Goal: Information Seeking & Learning: Compare options

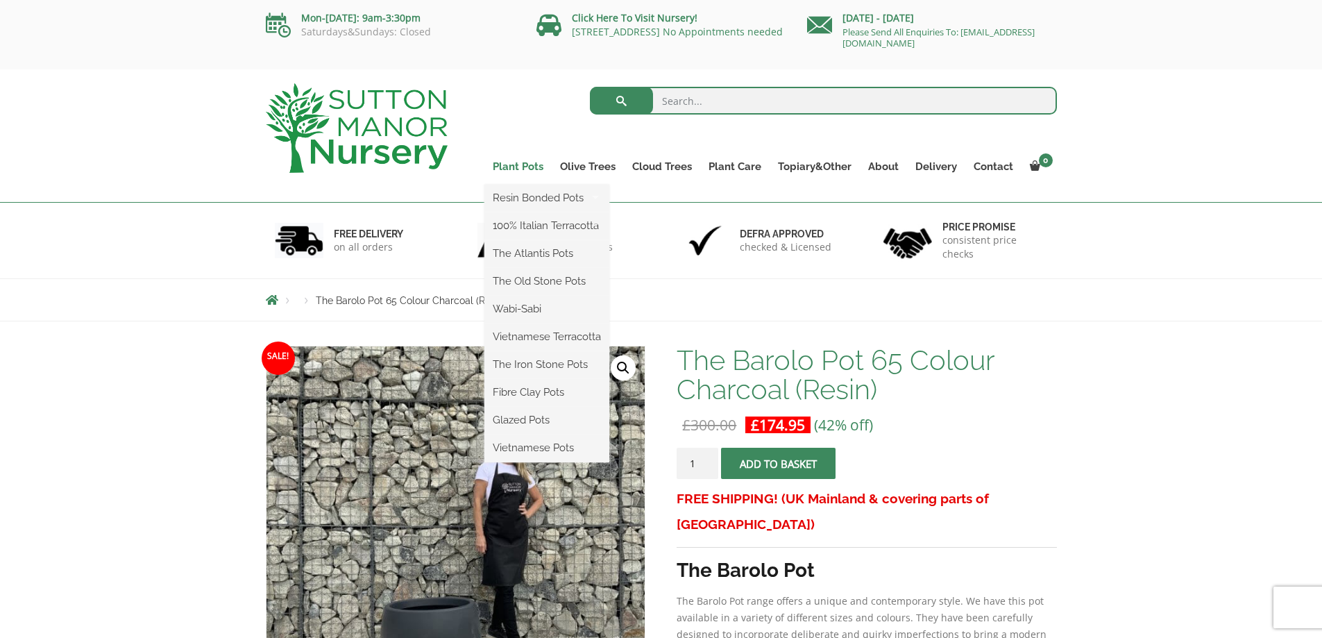
click at [541, 162] on link "Plant Pots" at bounding box center [517, 166] width 67 height 19
click at [525, 170] on link "Plant Pots" at bounding box center [517, 166] width 67 height 19
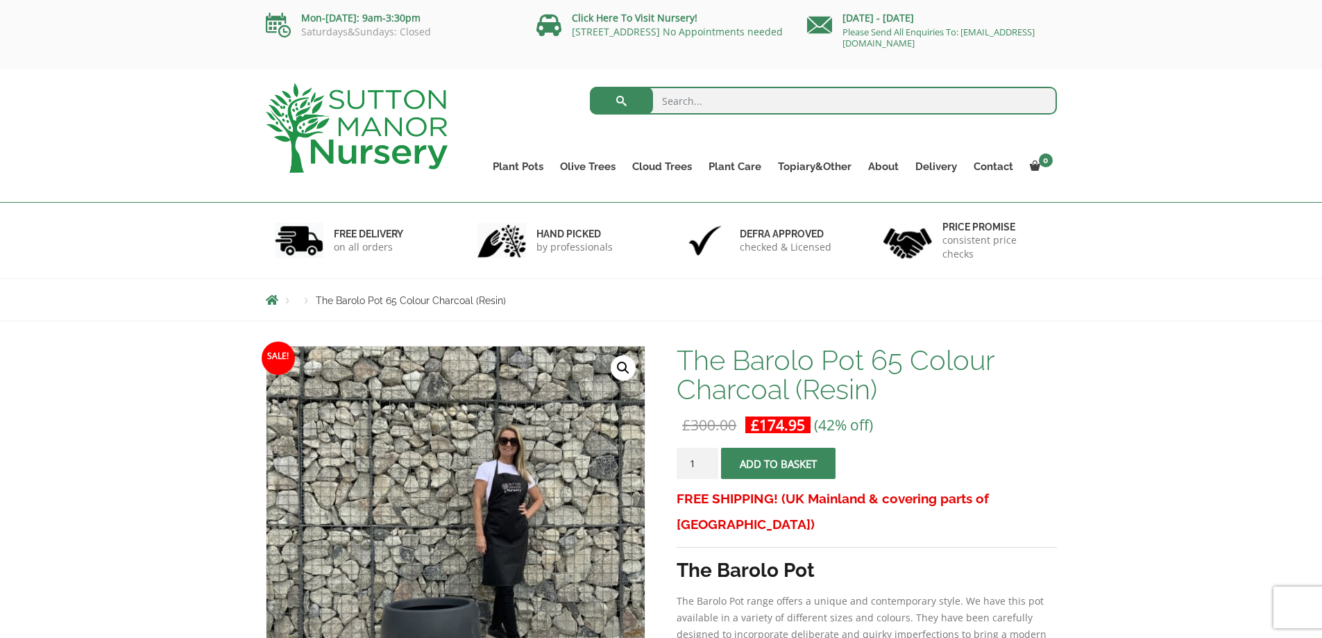
click at [327, 118] on img at bounding box center [357, 127] width 182 height 89
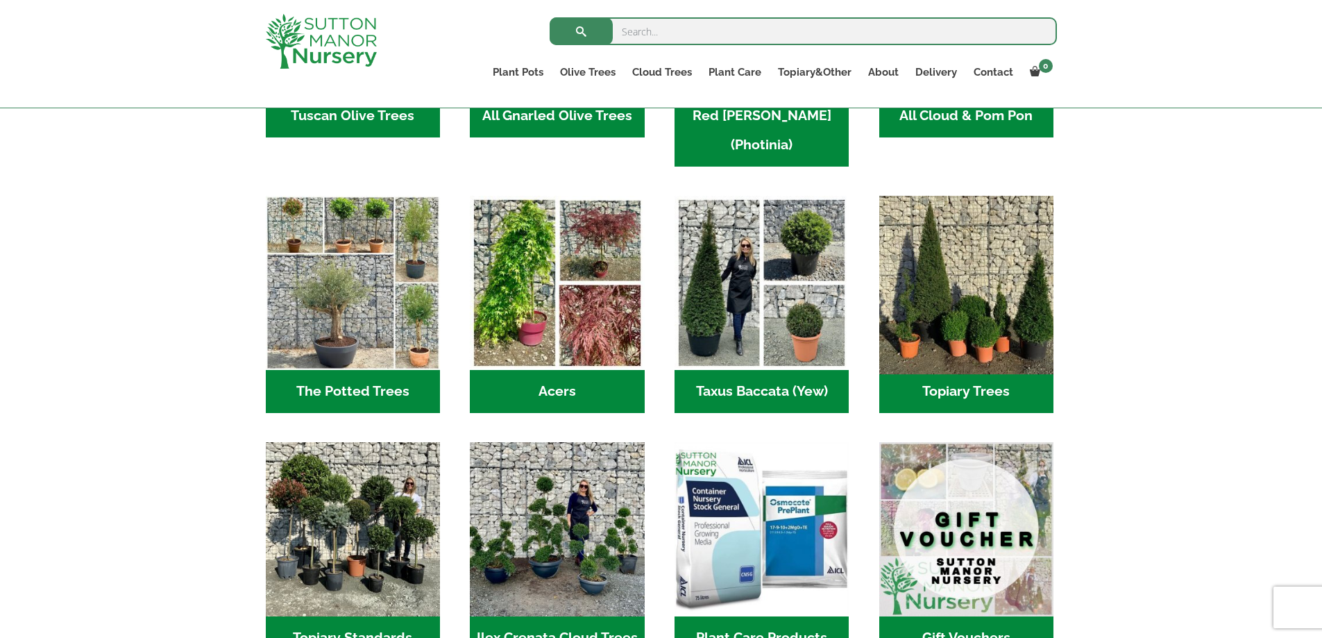
scroll to position [902, 0]
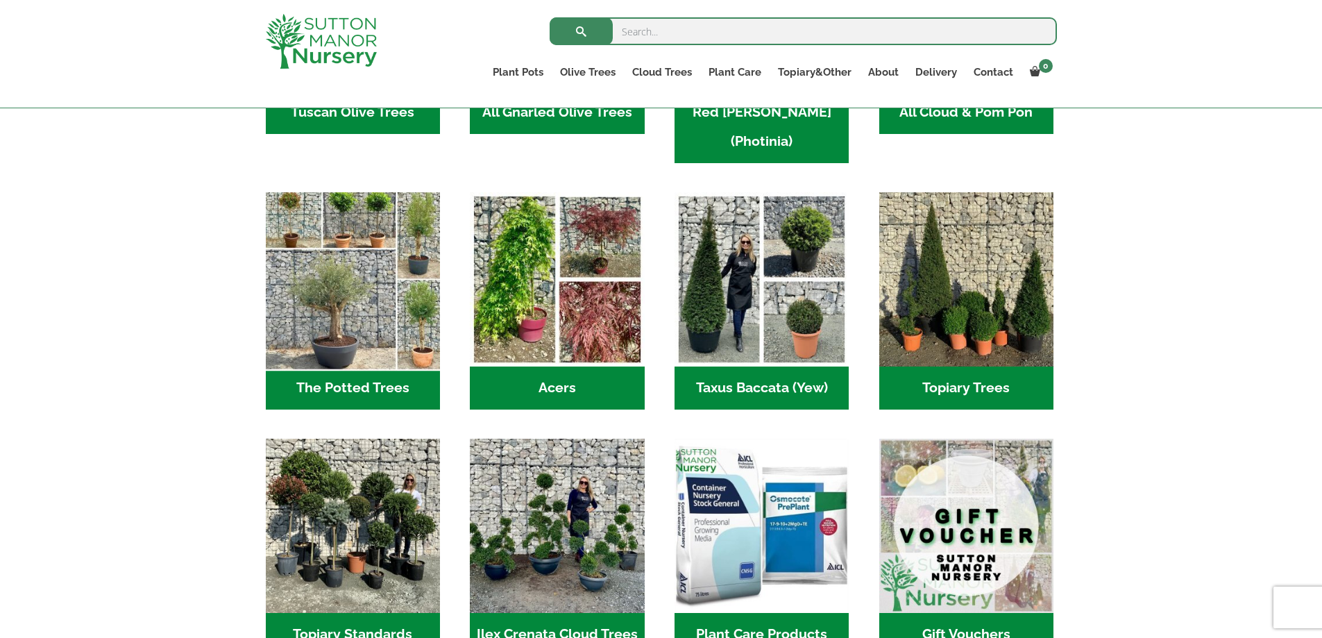
click at [282, 273] on img "Visit product category The Potted Trees" at bounding box center [352, 279] width 183 height 183
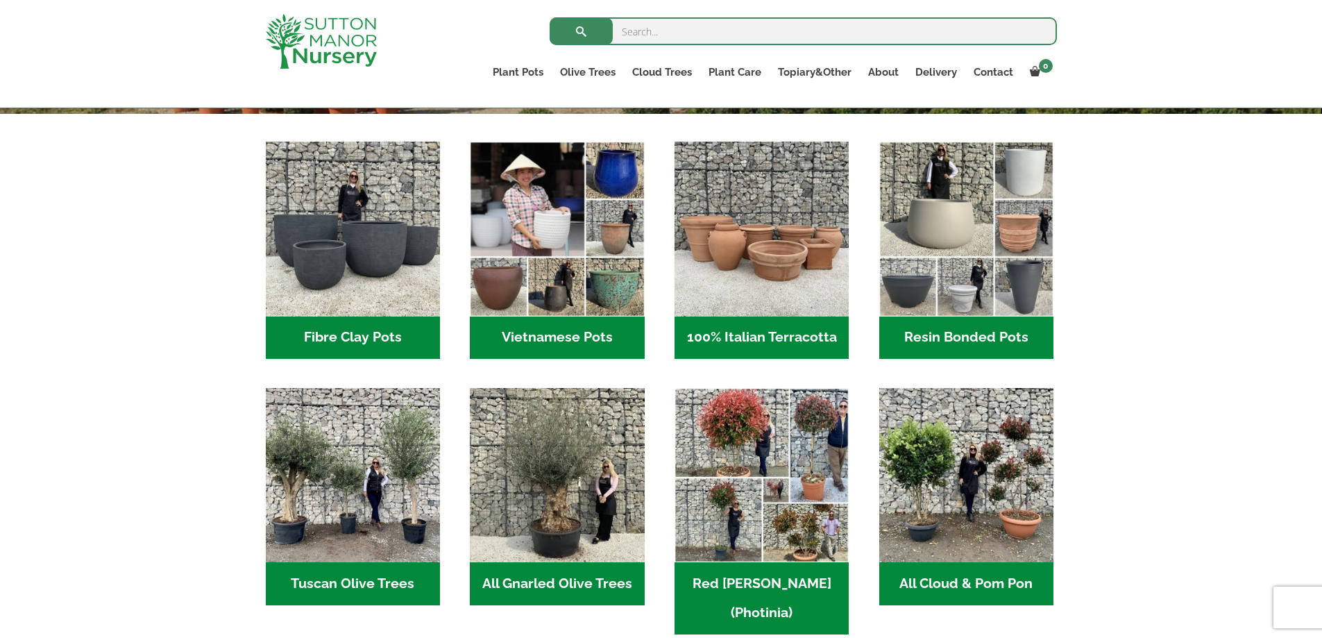
scroll to position [416, 0]
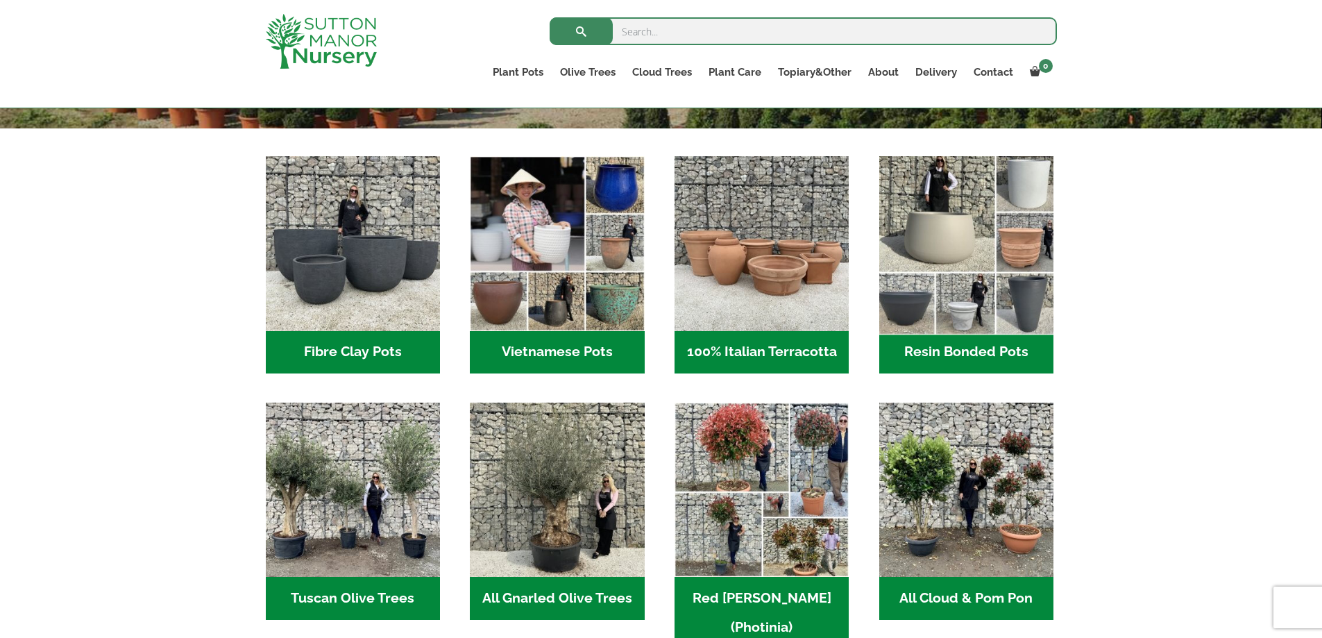
click at [1025, 311] on img "Visit product category Resin Bonded Pots" at bounding box center [965, 243] width 183 height 183
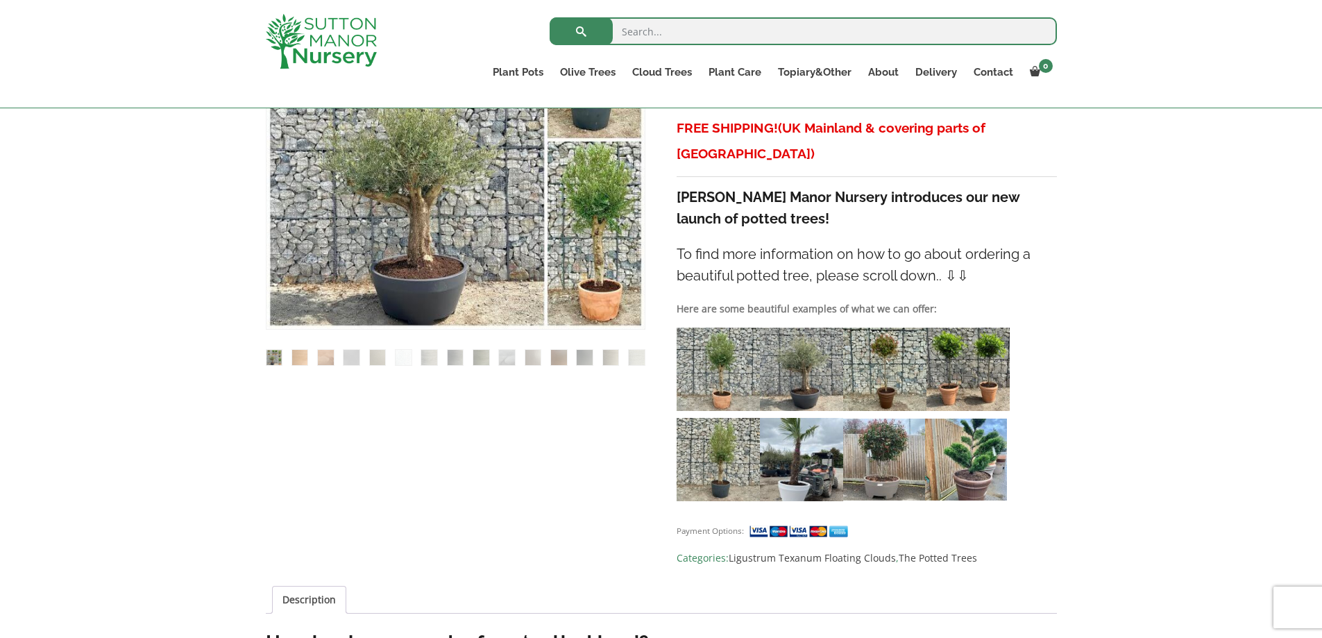
scroll to position [555, 0]
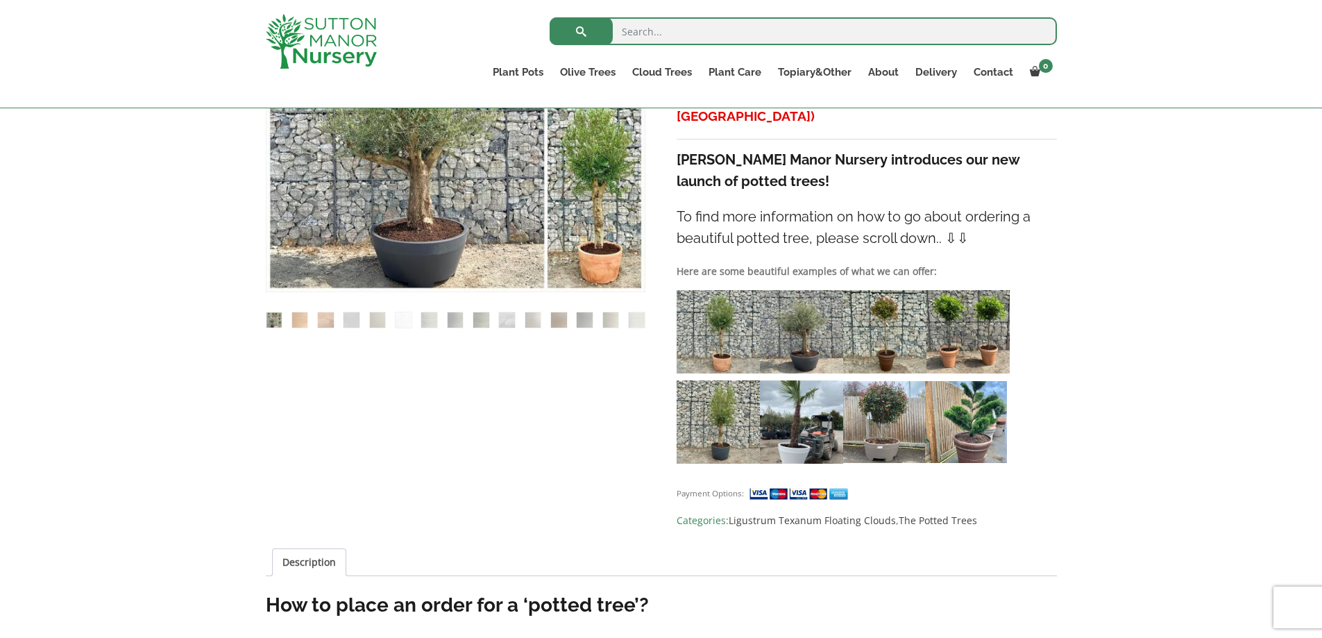
click at [887, 320] on img at bounding box center [884, 331] width 83 height 83
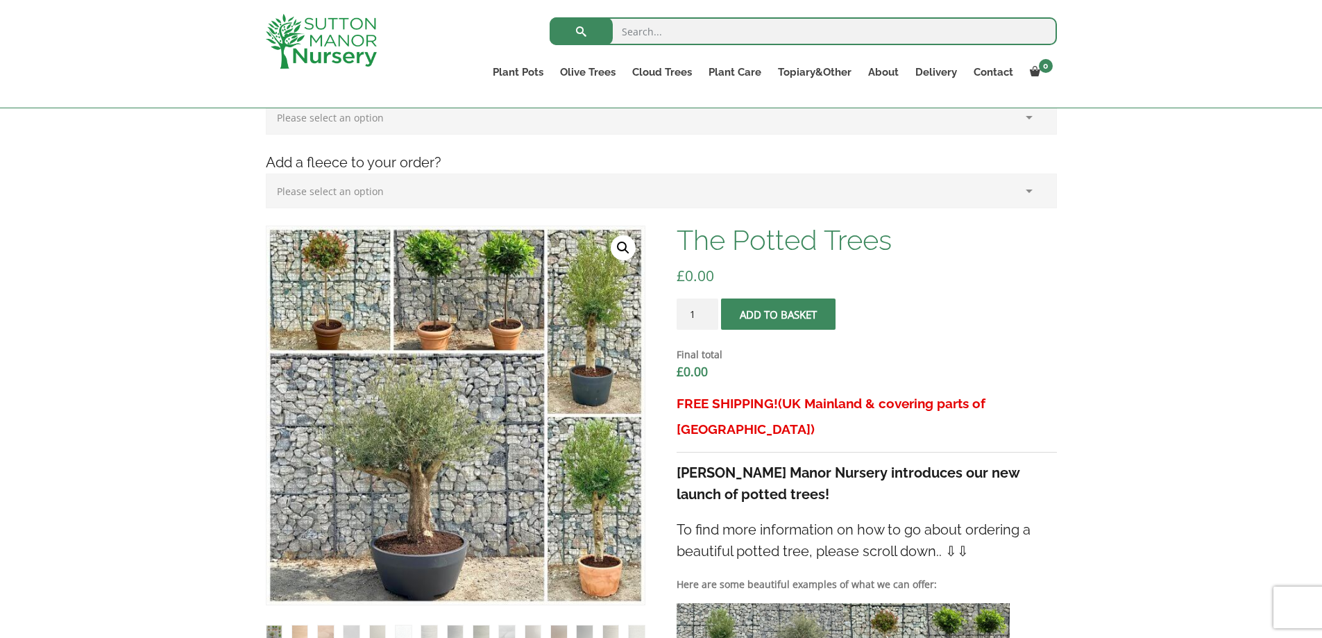
scroll to position [208, 0]
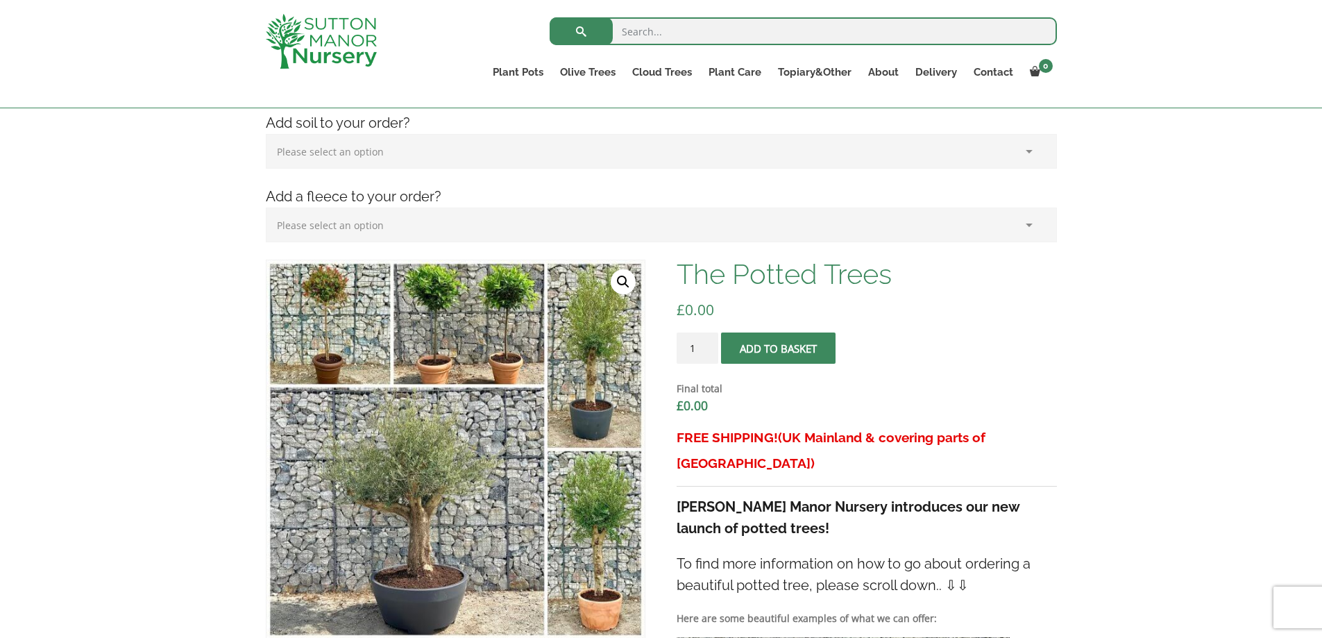
click at [556, 154] on select "Please select an option (x1) 75L Bag (£34.99) (x2) 75L Bag (£69.98) (x3) 75L Ba…" at bounding box center [661, 151] width 791 height 35
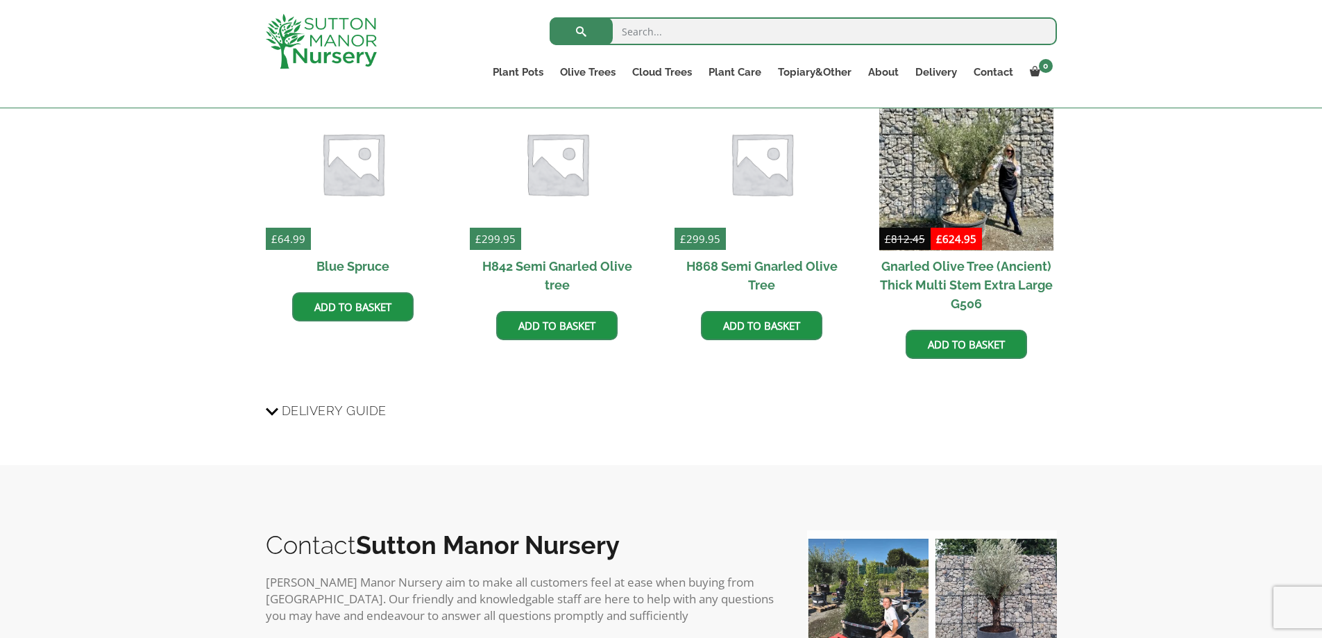
scroll to position [3052, 0]
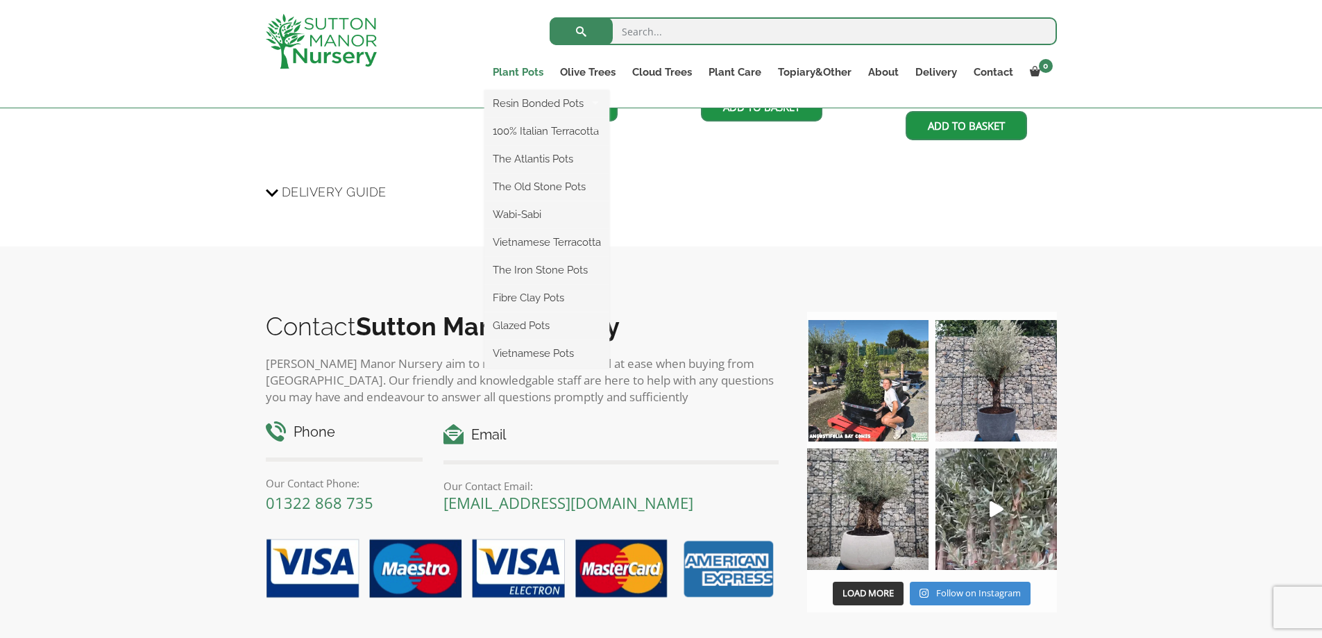
click at [505, 73] on link "Plant Pots" at bounding box center [517, 71] width 67 height 19
click at [511, 96] on link "Resin Bonded Pots" at bounding box center [546, 103] width 125 height 21
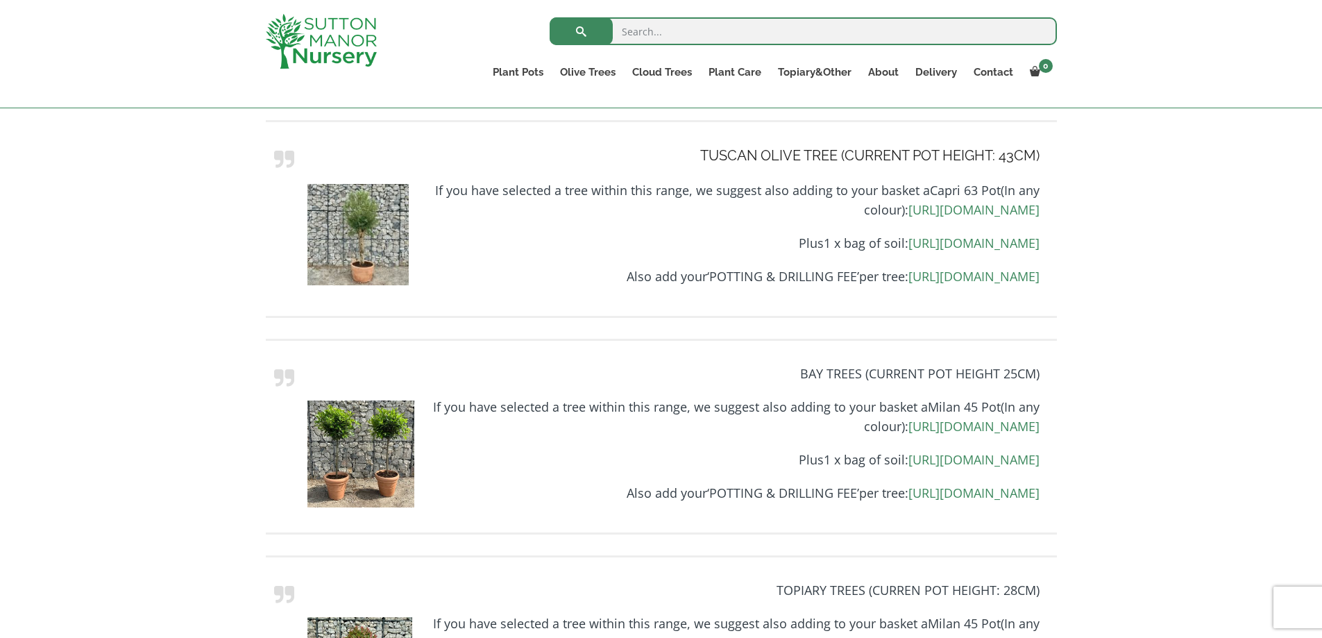
scroll to position [2012, 0]
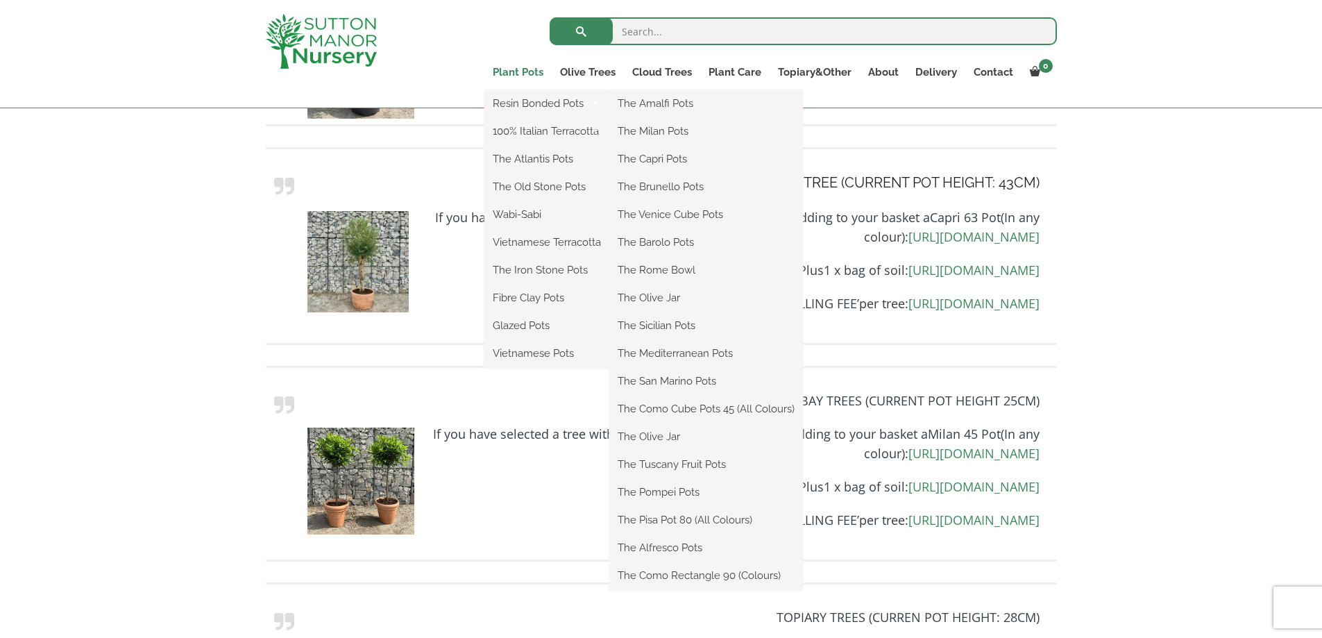
click at [512, 71] on link "Plant Pots" at bounding box center [517, 71] width 67 height 19
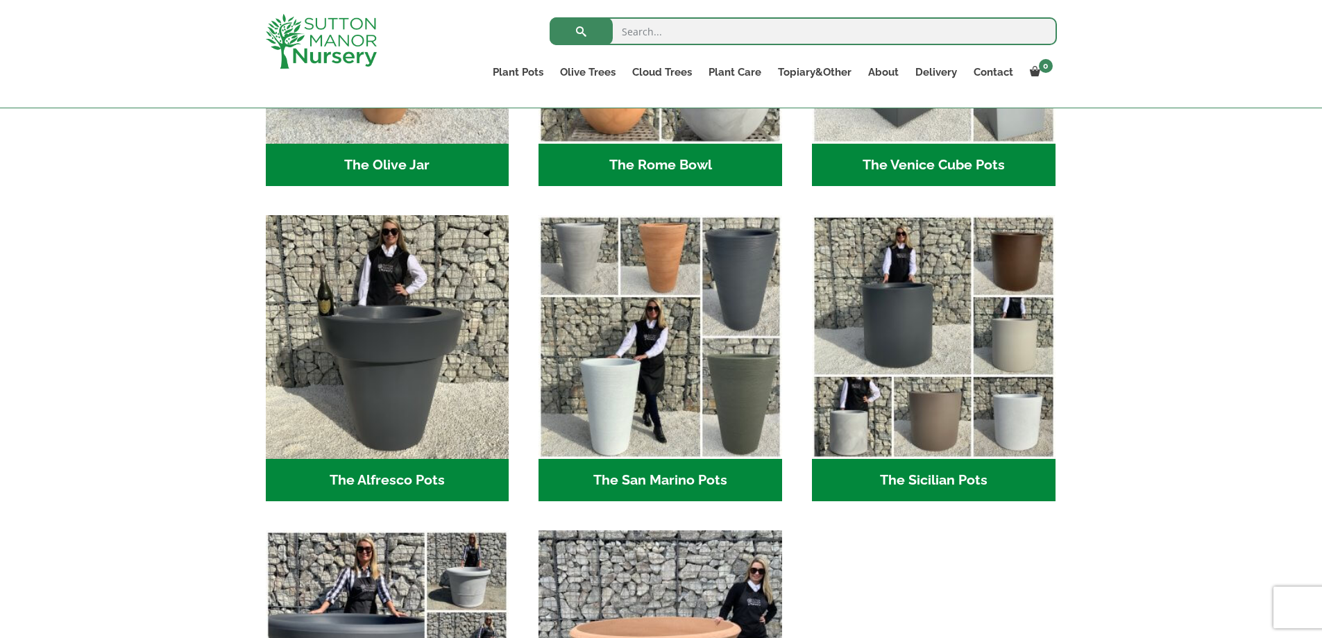
scroll to position [1526, 0]
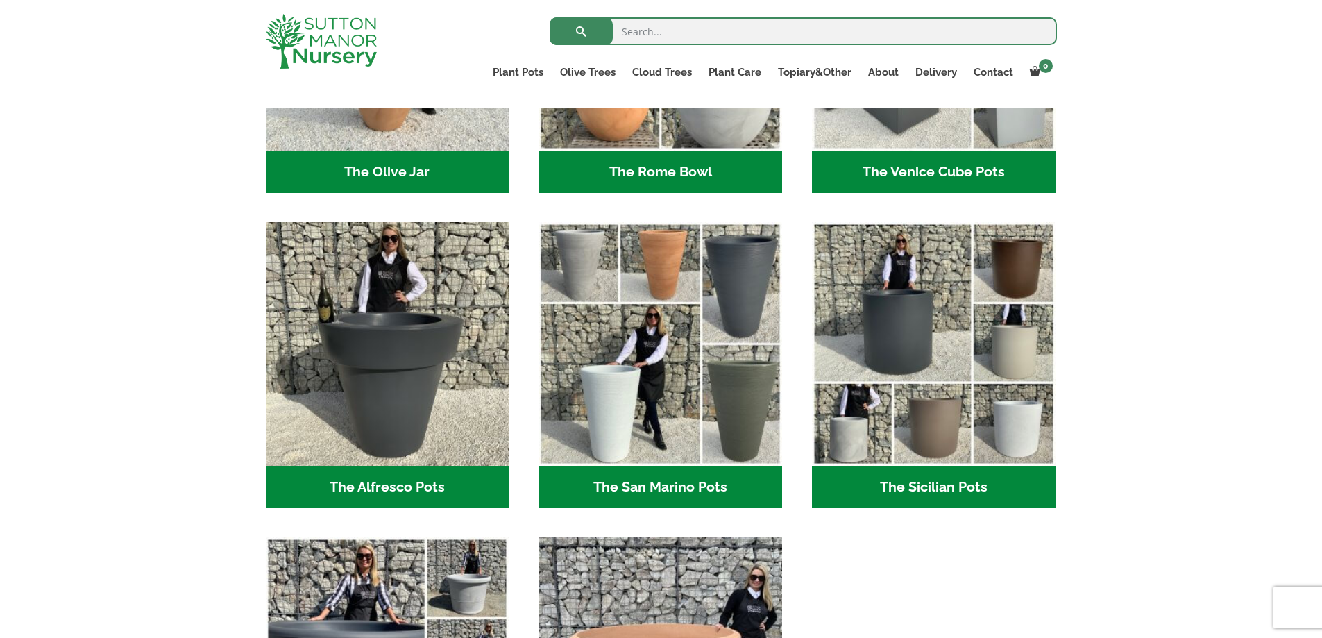
click at [688, 328] on img "Visit product category The San Marino Pots" at bounding box center [660, 344] width 244 height 244
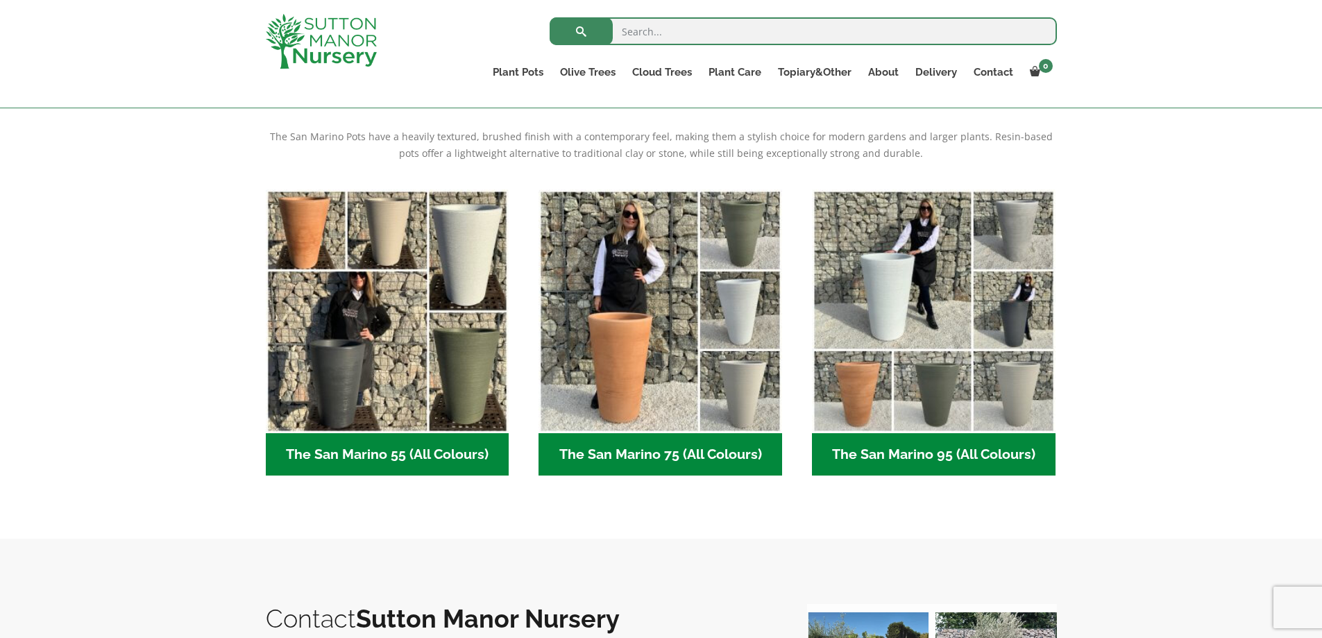
scroll to position [277, 0]
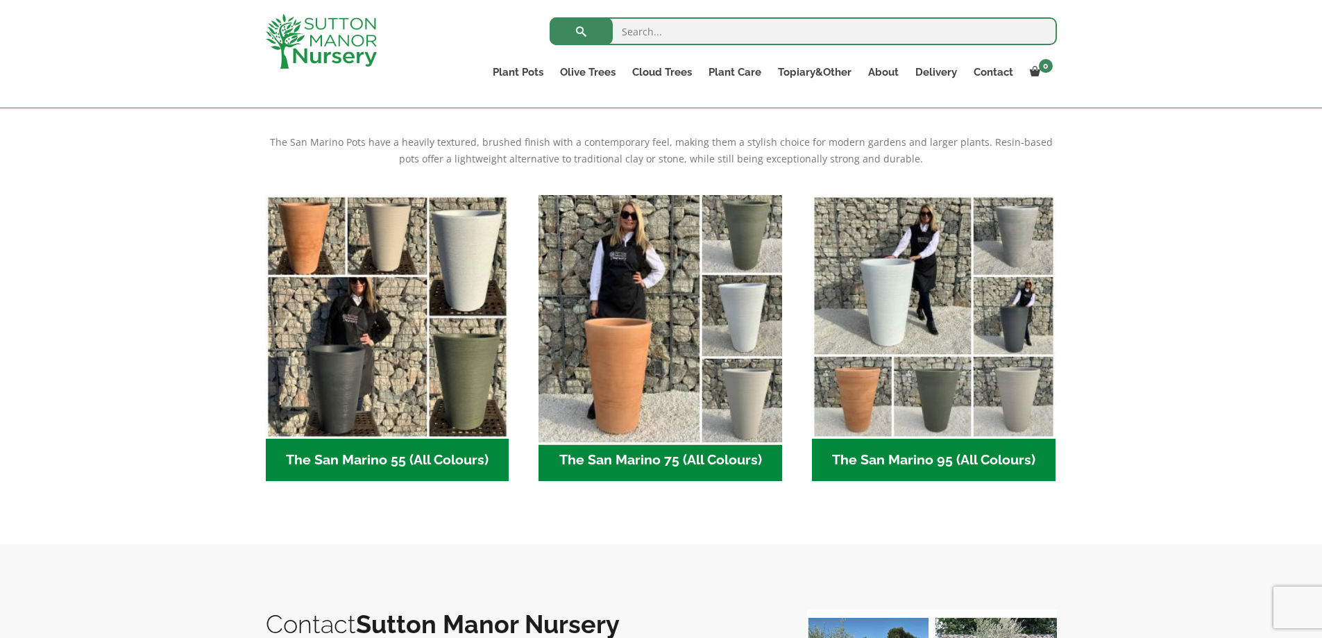
click at [638, 331] on img "Visit product category The San Marino 75 (All Colours)" at bounding box center [660, 316] width 255 height 255
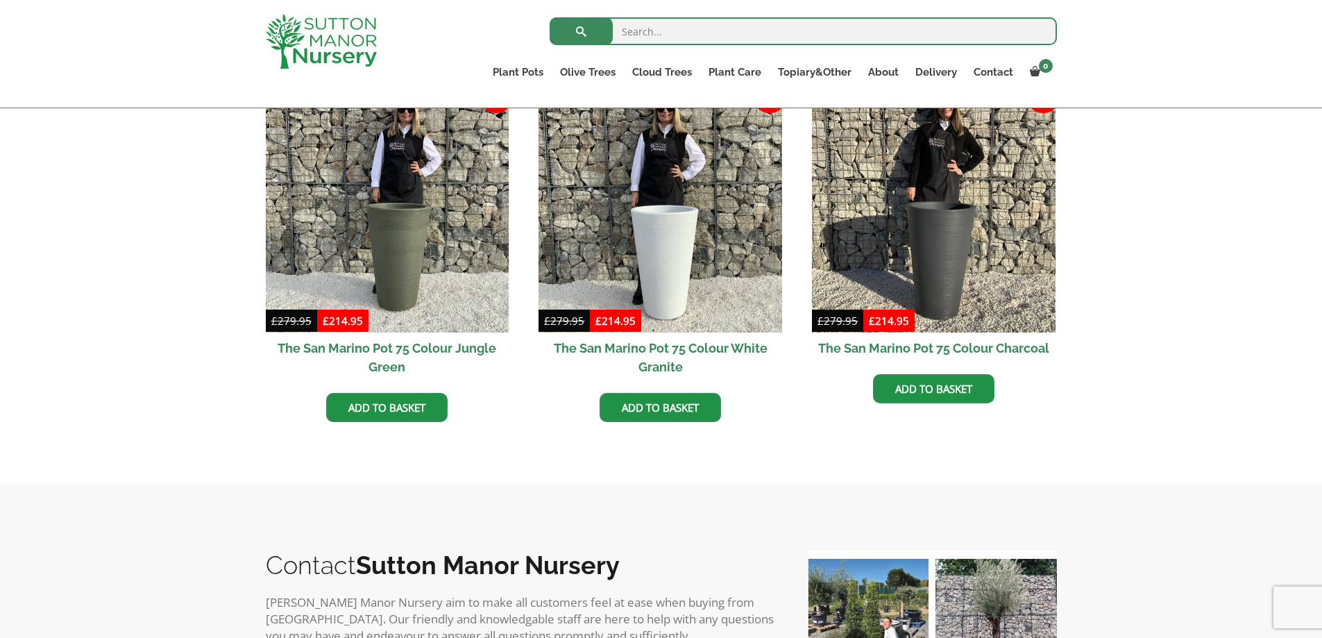
scroll to position [763, 0]
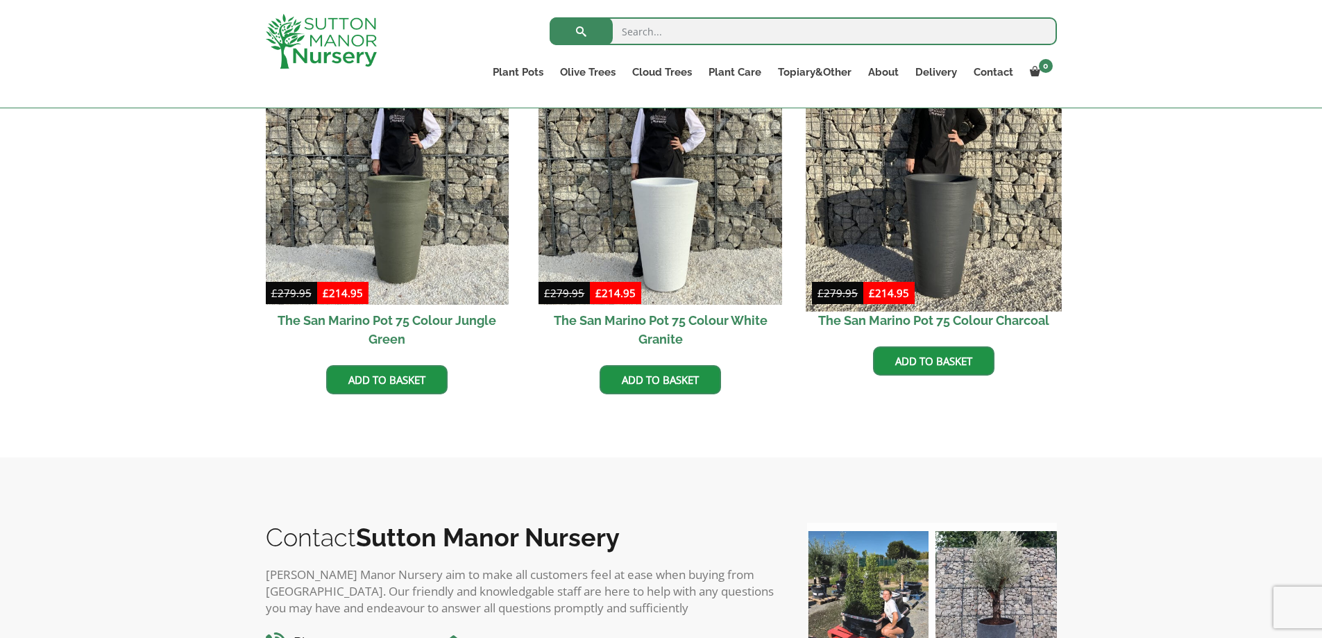
click at [945, 249] on img at bounding box center [932, 182] width 255 height 255
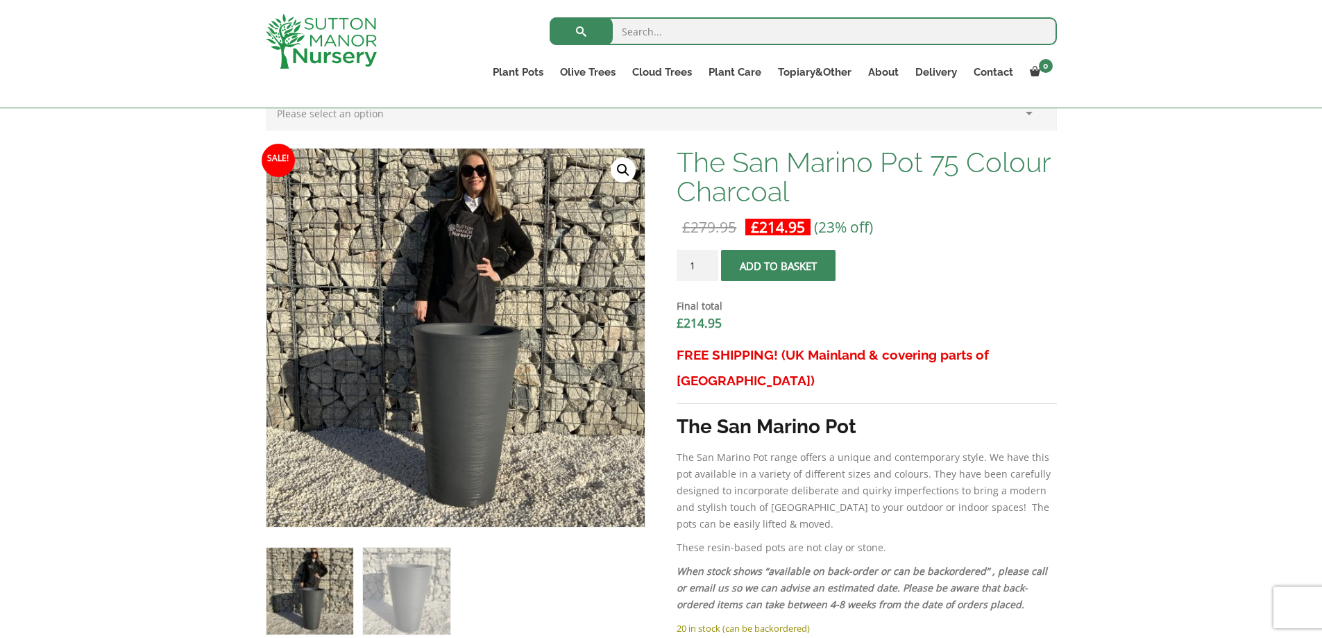
scroll to position [347, 0]
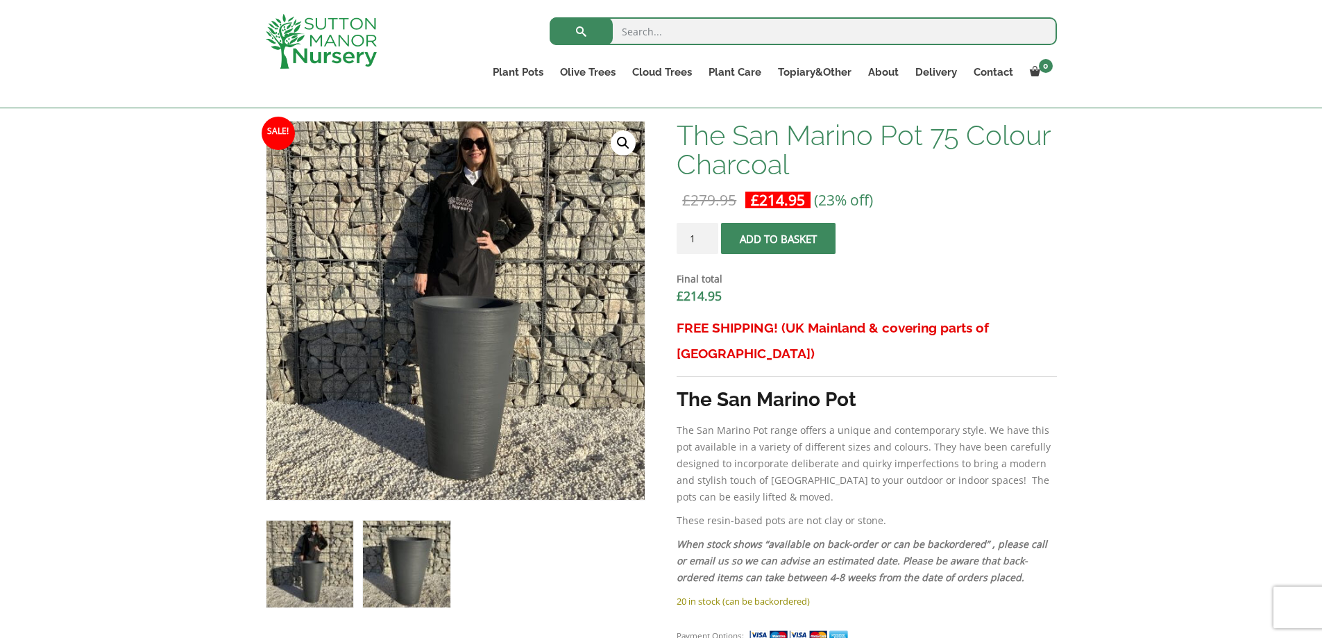
click at [418, 550] on img at bounding box center [406, 563] width 87 height 87
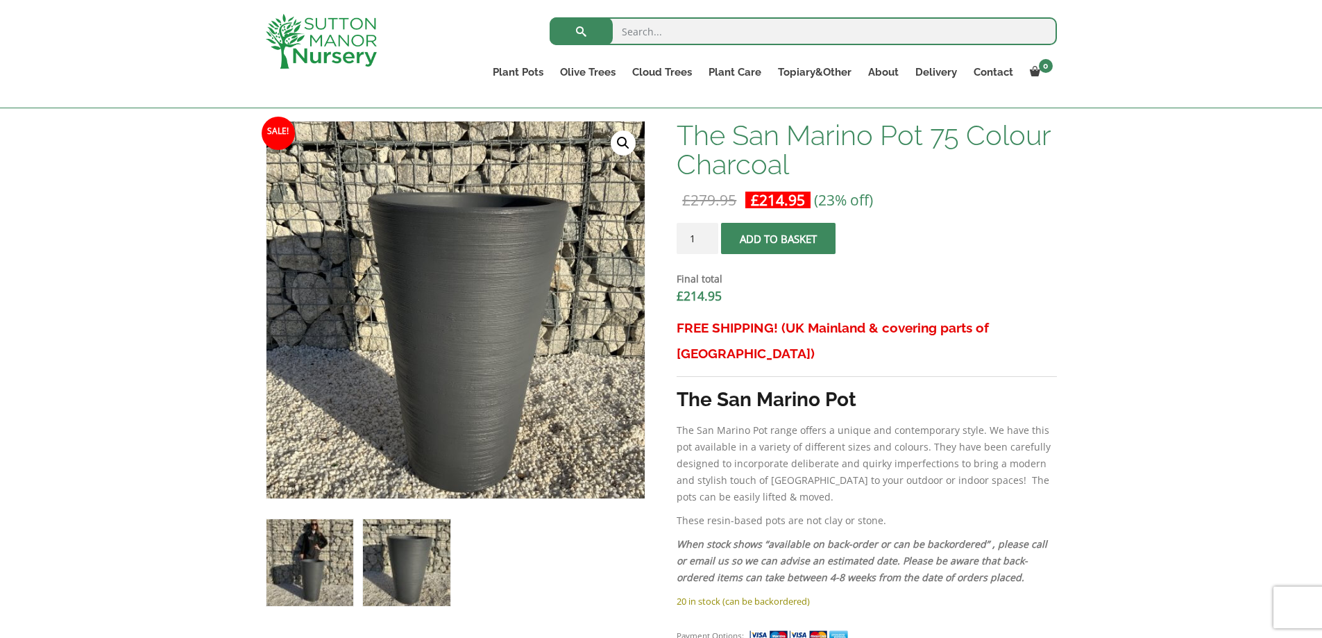
click at [346, 552] on img at bounding box center [309, 562] width 87 height 87
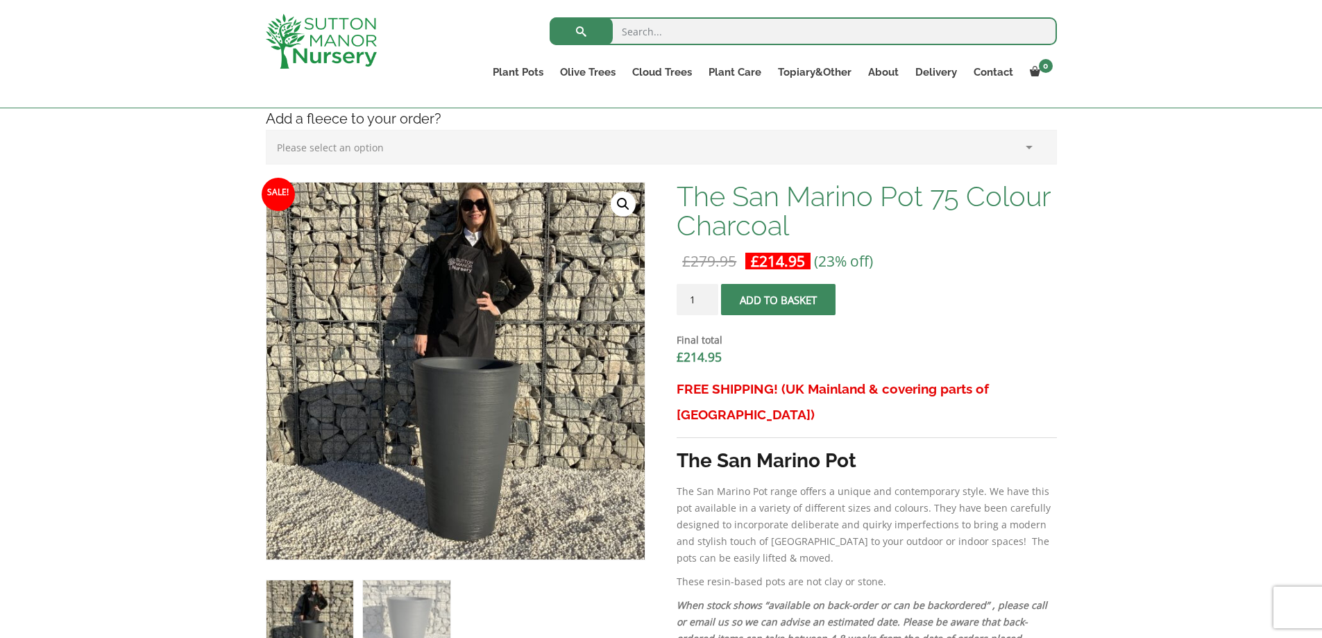
scroll to position [277, 0]
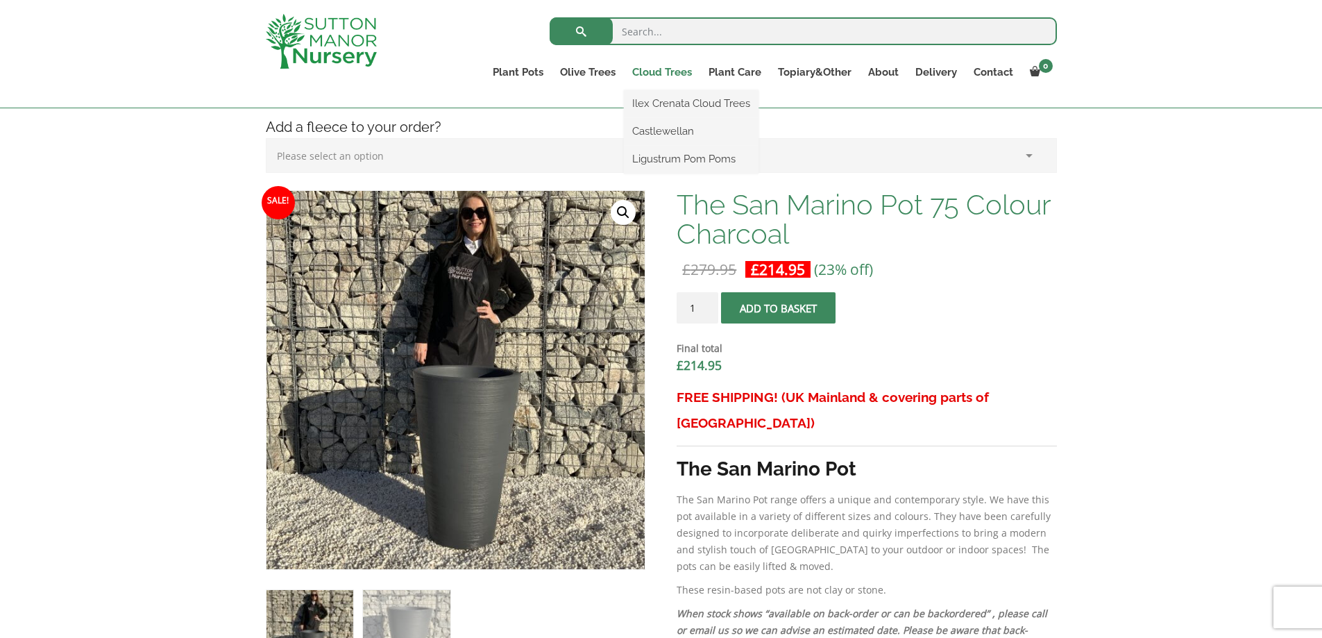
click at [640, 71] on link "Cloud Trees" at bounding box center [662, 71] width 76 height 19
click at [672, 103] on link "Ilex Crenata Cloud Trees" at bounding box center [691, 103] width 135 height 21
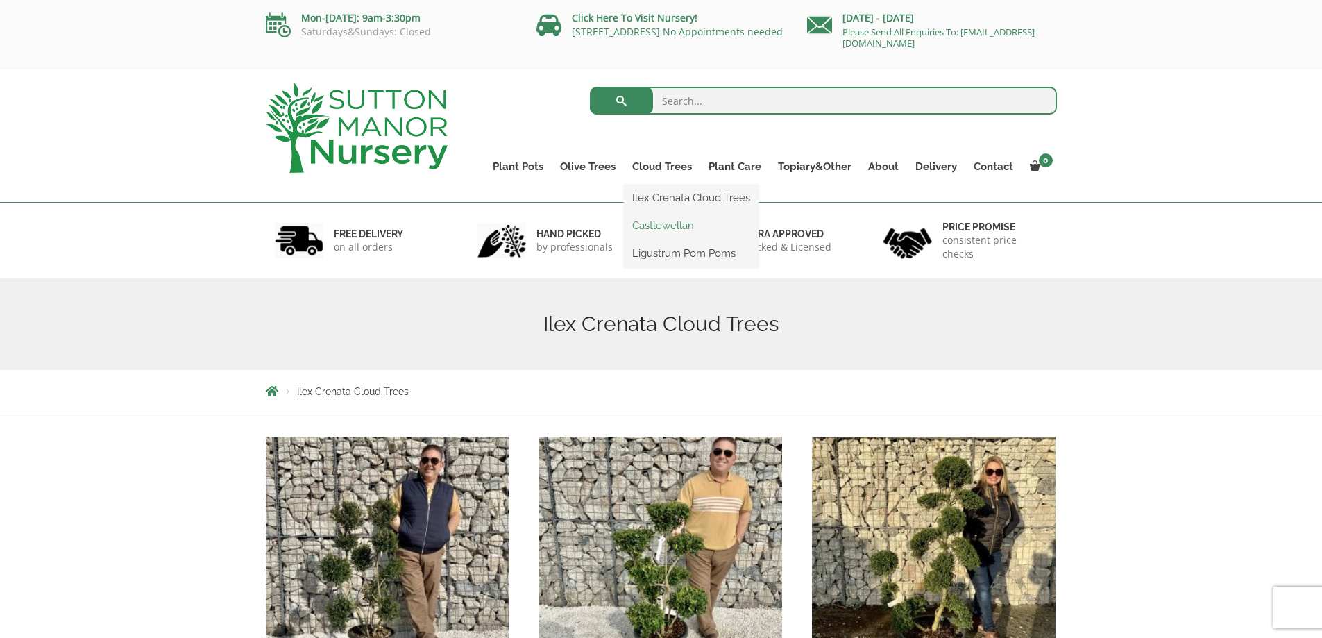
click at [665, 219] on link "Castlewellan" at bounding box center [691, 225] width 135 height 21
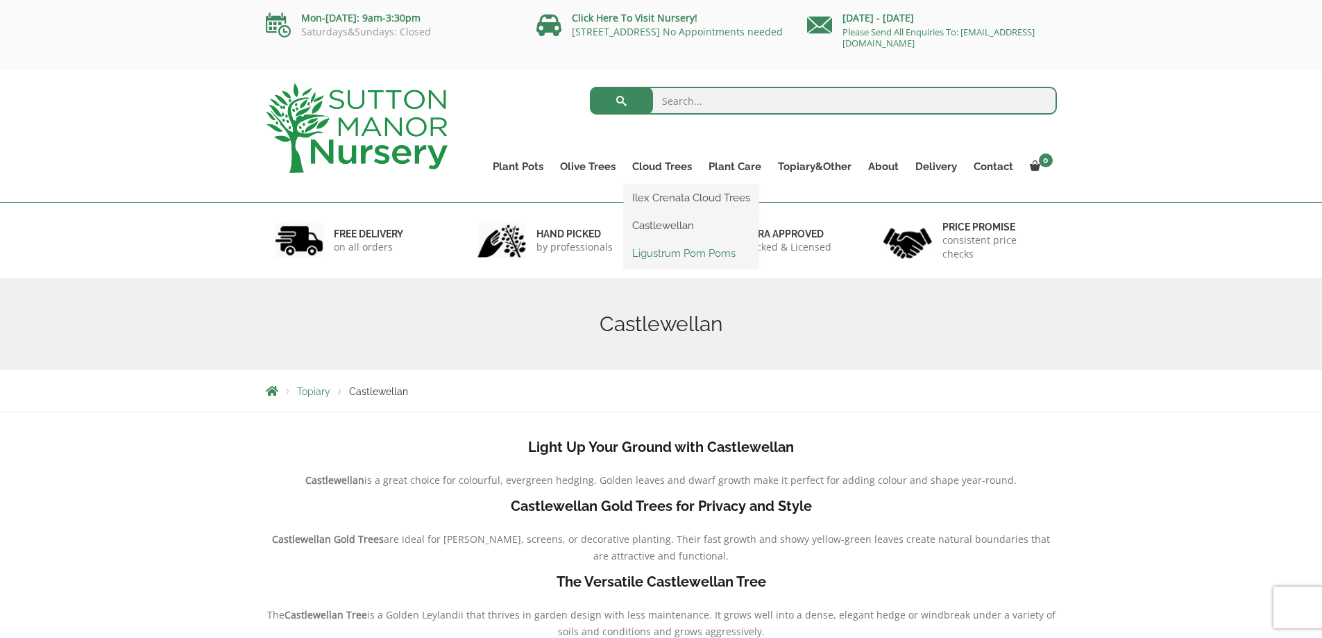
click at [684, 250] on link "Ligustrum Pom Poms" at bounding box center [691, 253] width 135 height 21
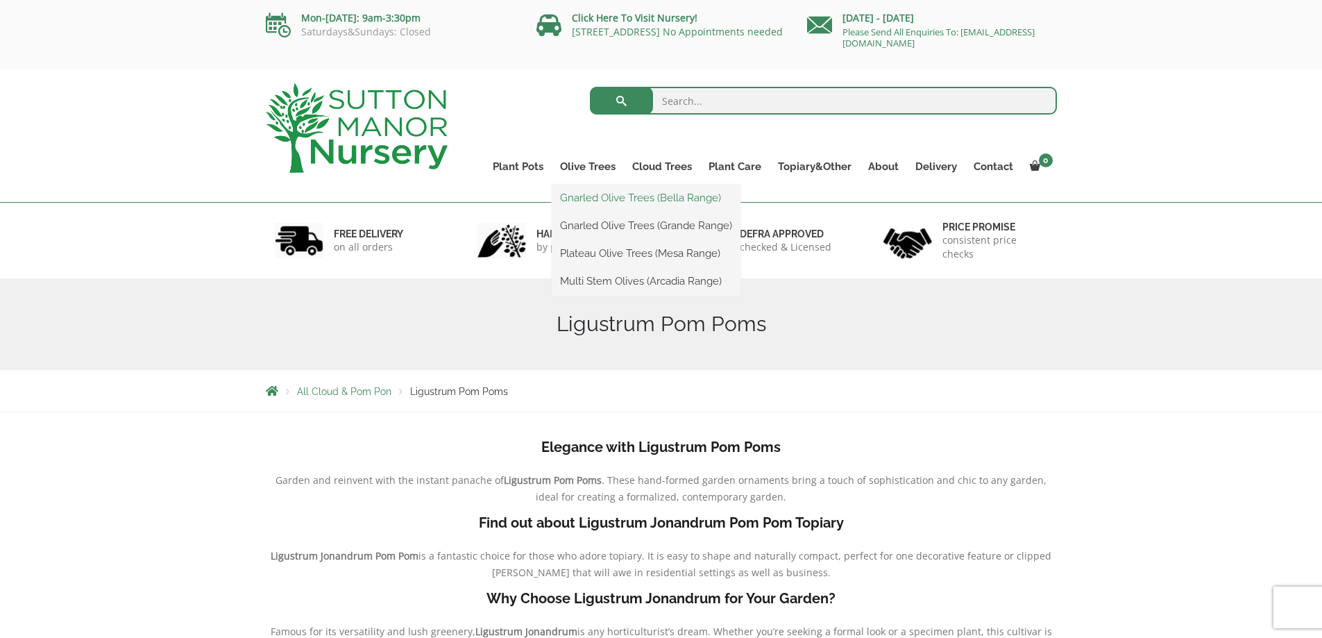
click at [606, 199] on link "Gnarled Olive Trees (Bella Range)" at bounding box center [646, 197] width 189 height 21
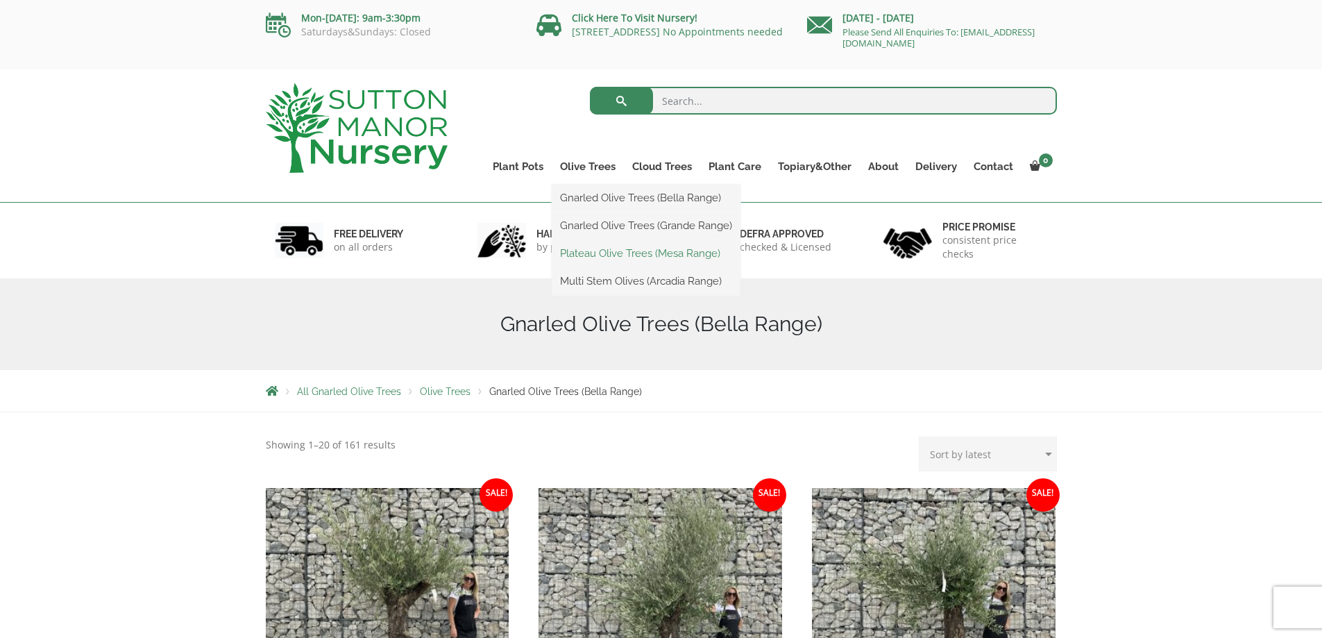
click at [599, 251] on link "Plateau Olive Trees (Mesa Range)" at bounding box center [646, 253] width 189 height 21
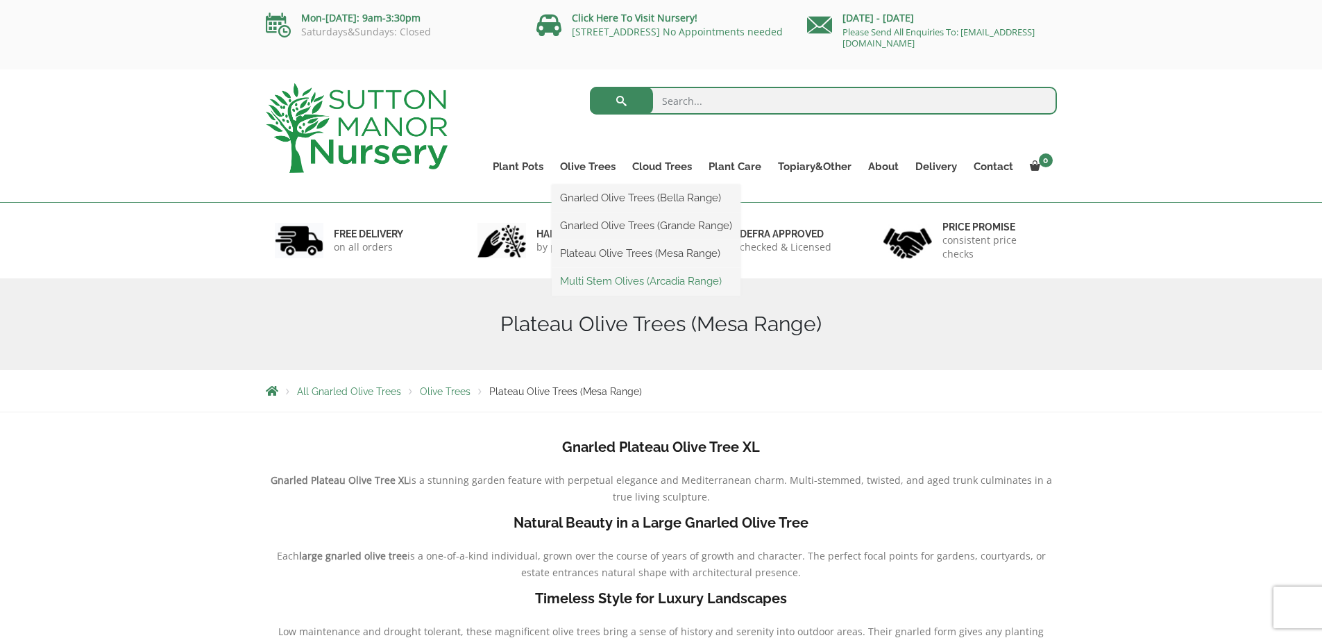
click at [608, 277] on link "Multi Stem Olives (Arcadia Range)" at bounding box center [646, 281] width 189 height 21
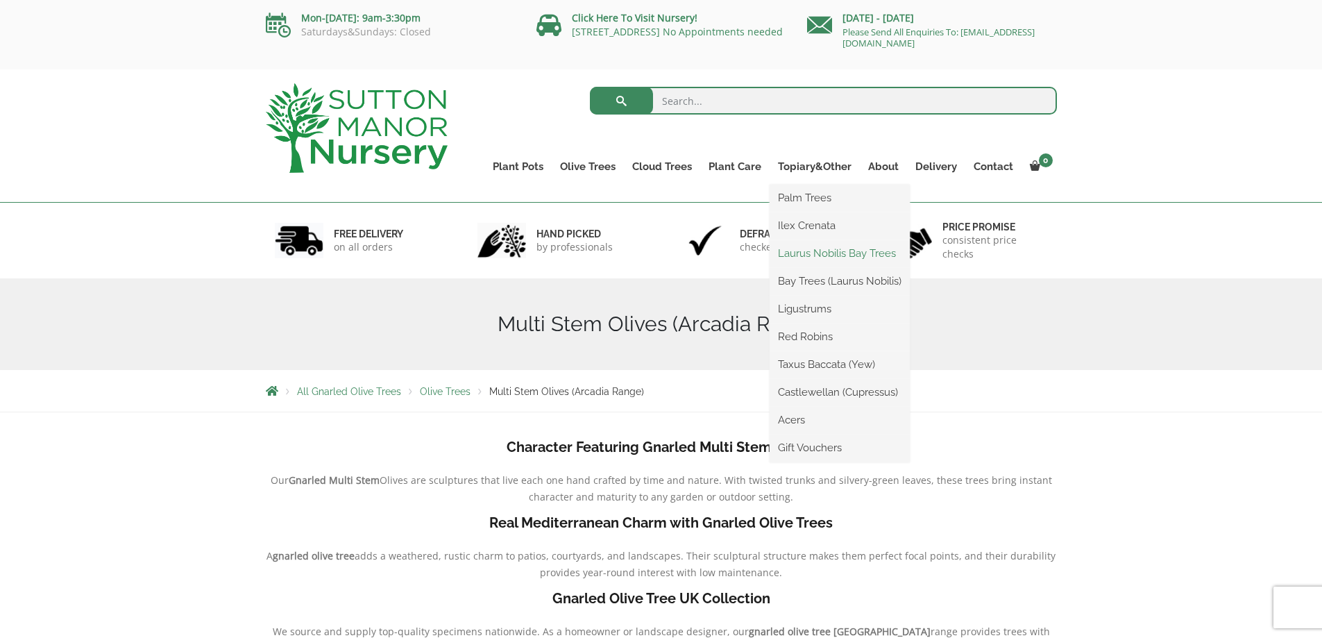
click at [848, 250] on link "Laurus Nobilis Bay Trees" at bounding box center [839, 253] width 140 height 21
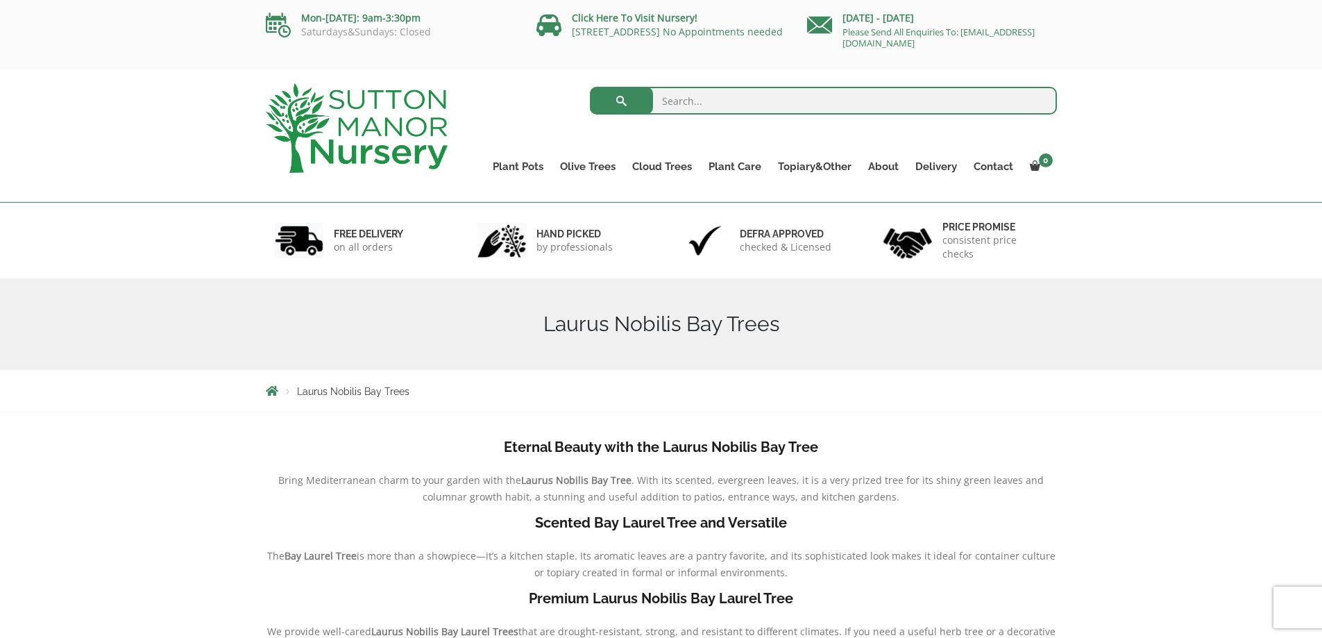
click at [281, 387] on li "Breadcrumbs" at bounding box center [281, 390] width 31 height 11
click at [271, 388] on span "Breadcrumbs" at bounding box center [272, 390] width 12 height 11
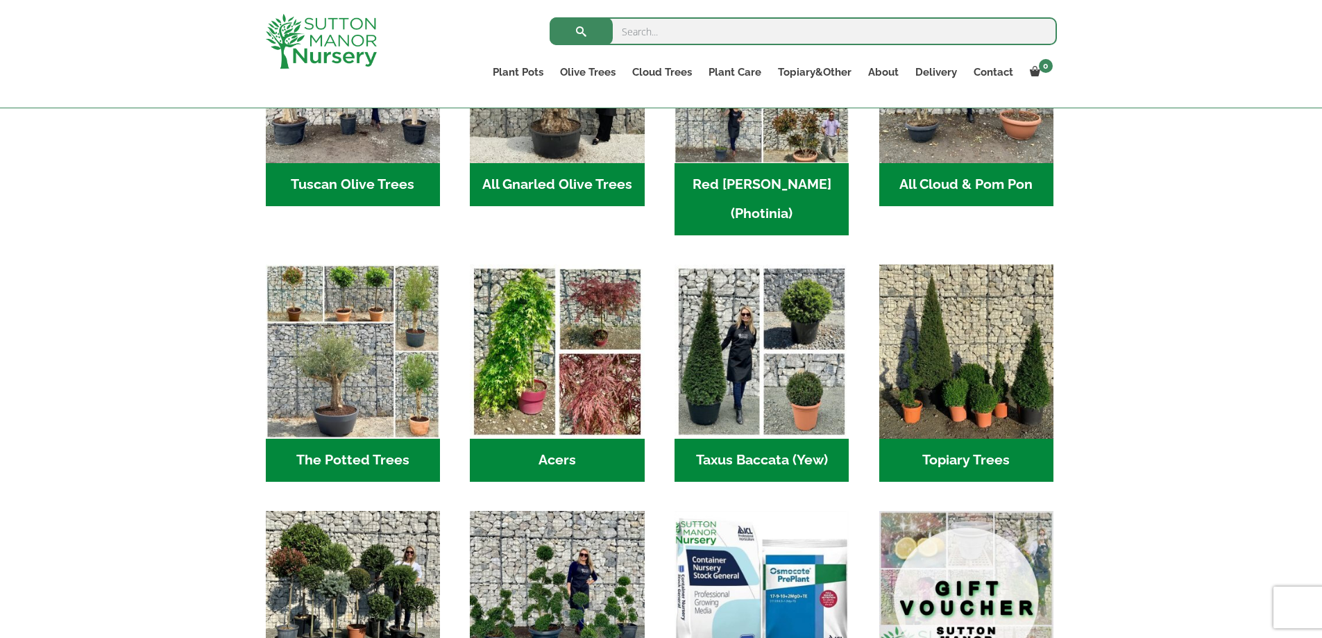
scroll to position [832, 0]
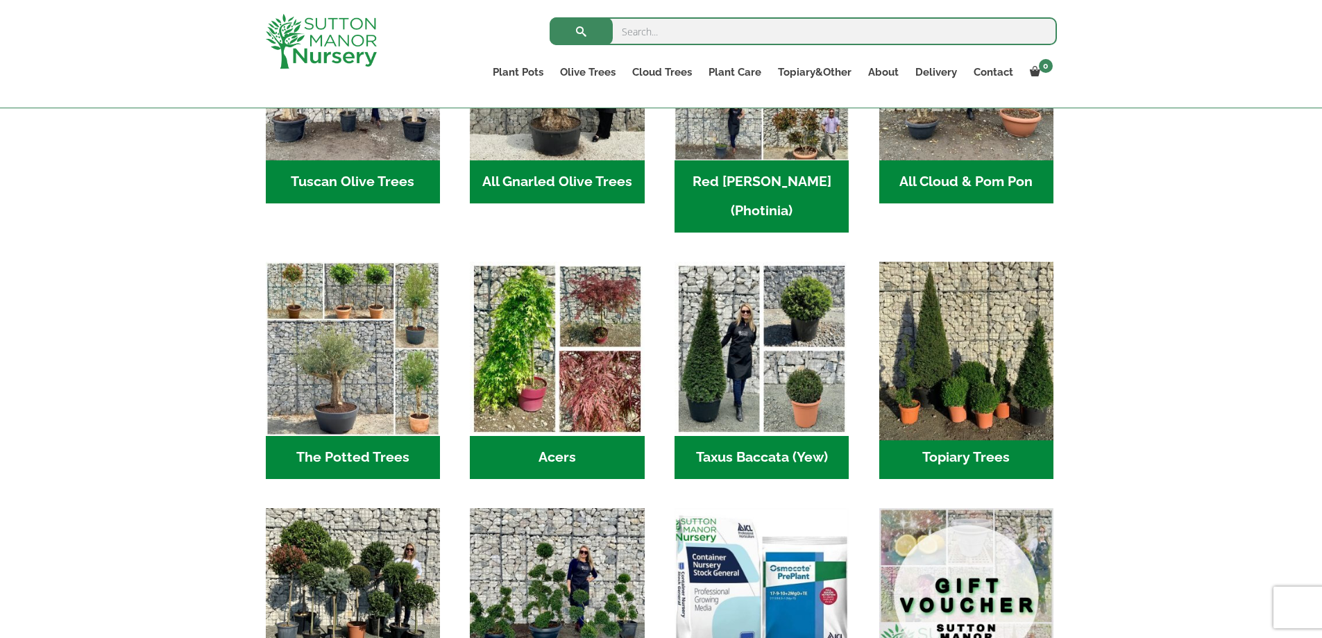
click at [934, 363] on img "Visit product category Topiary Trees" at bounding box center [965, 348] width 183 height 183
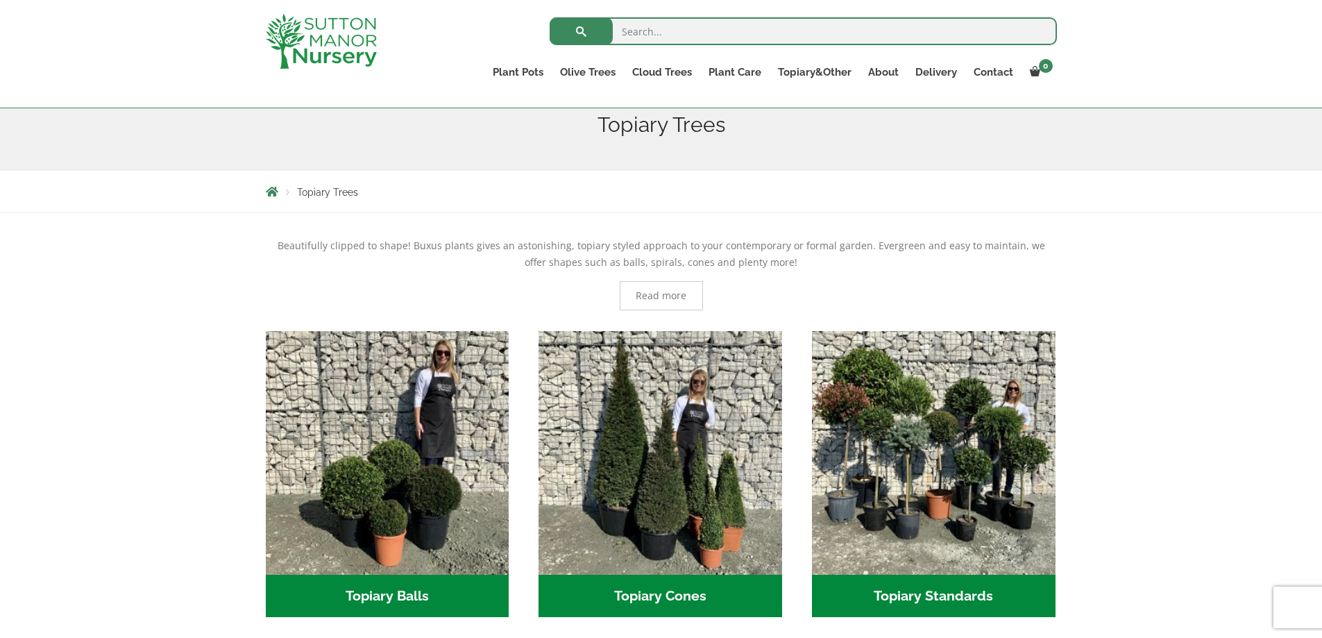
scroll to position [416, 0]
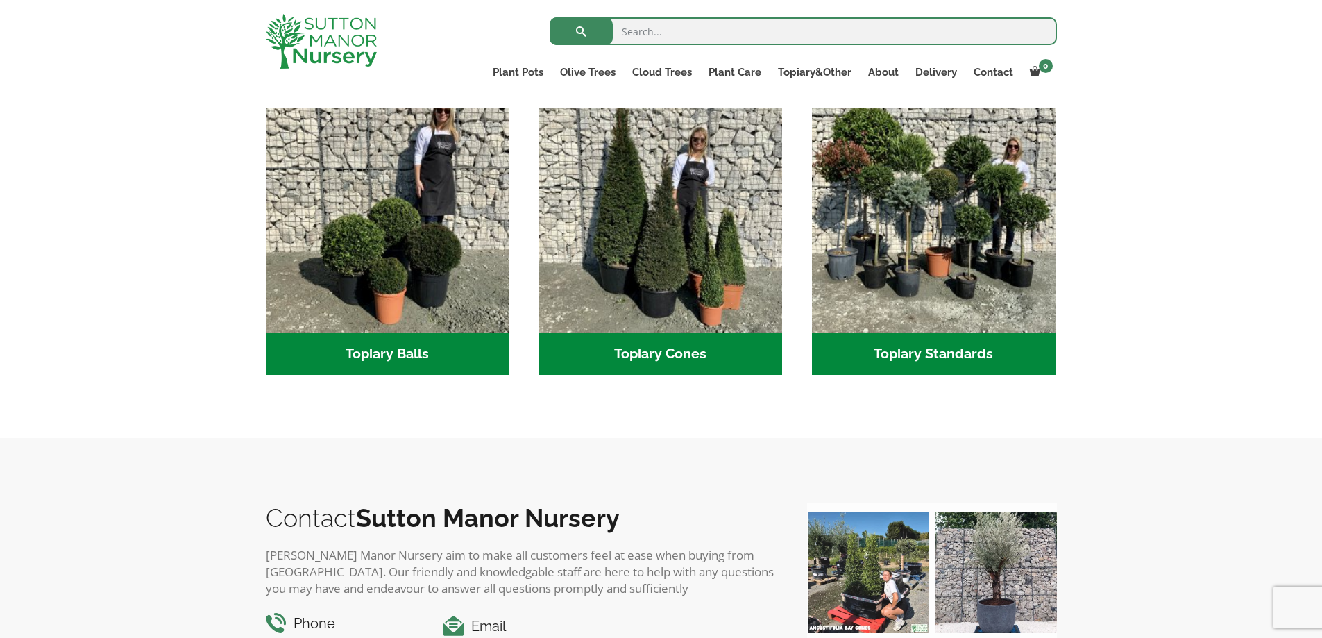
click at [966, 352] on h2 "Topiary Standards (5)" at bounding box center [934, 353] width 244 height 43
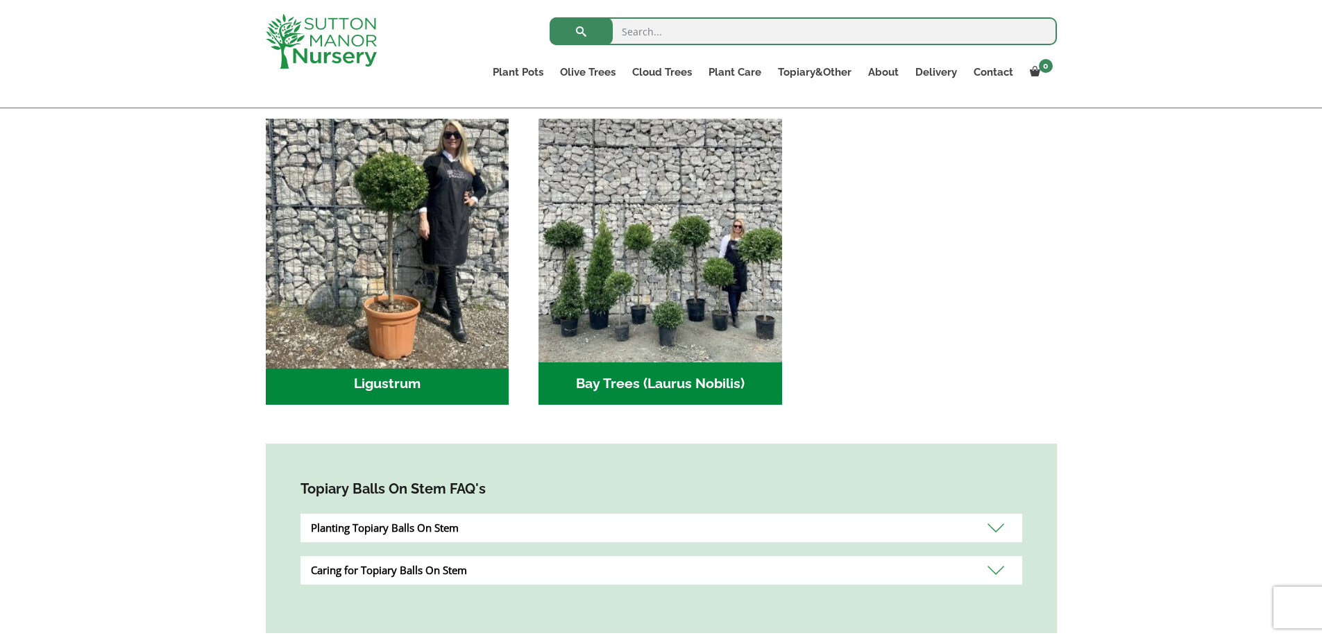
click at [416, 255] on img "Visit product category Ligustrum" at bounding box center [386, 239] width 255 height 255
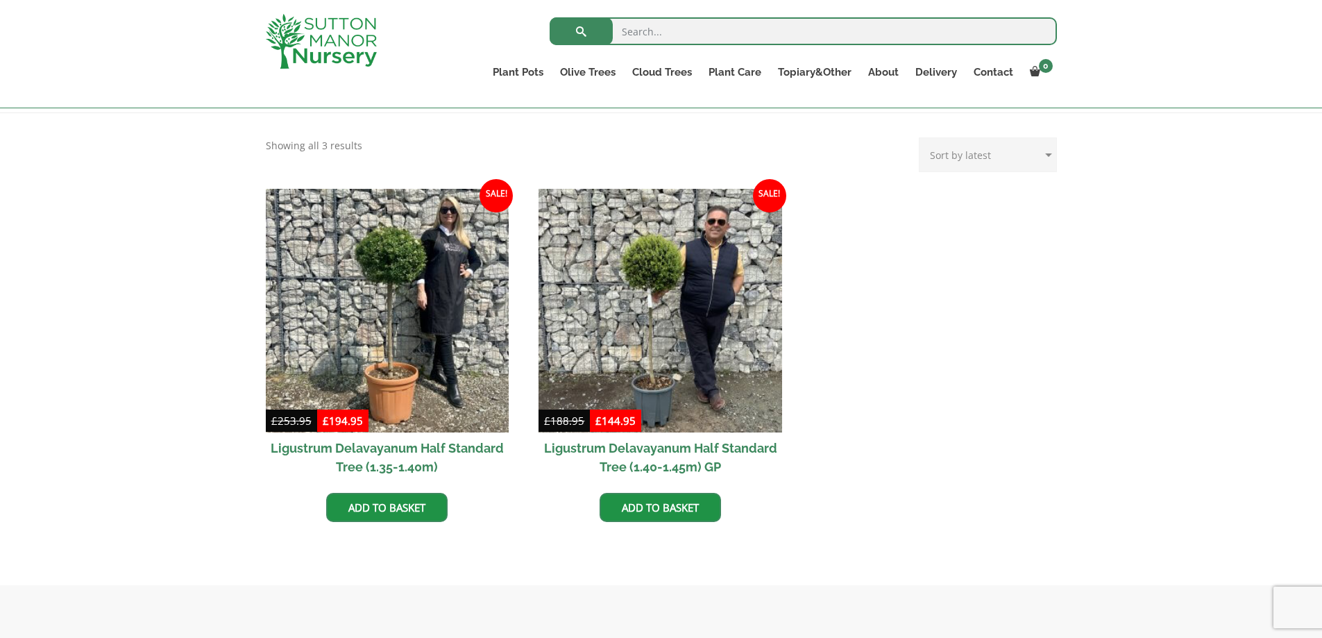
scroll to position [347, 0]
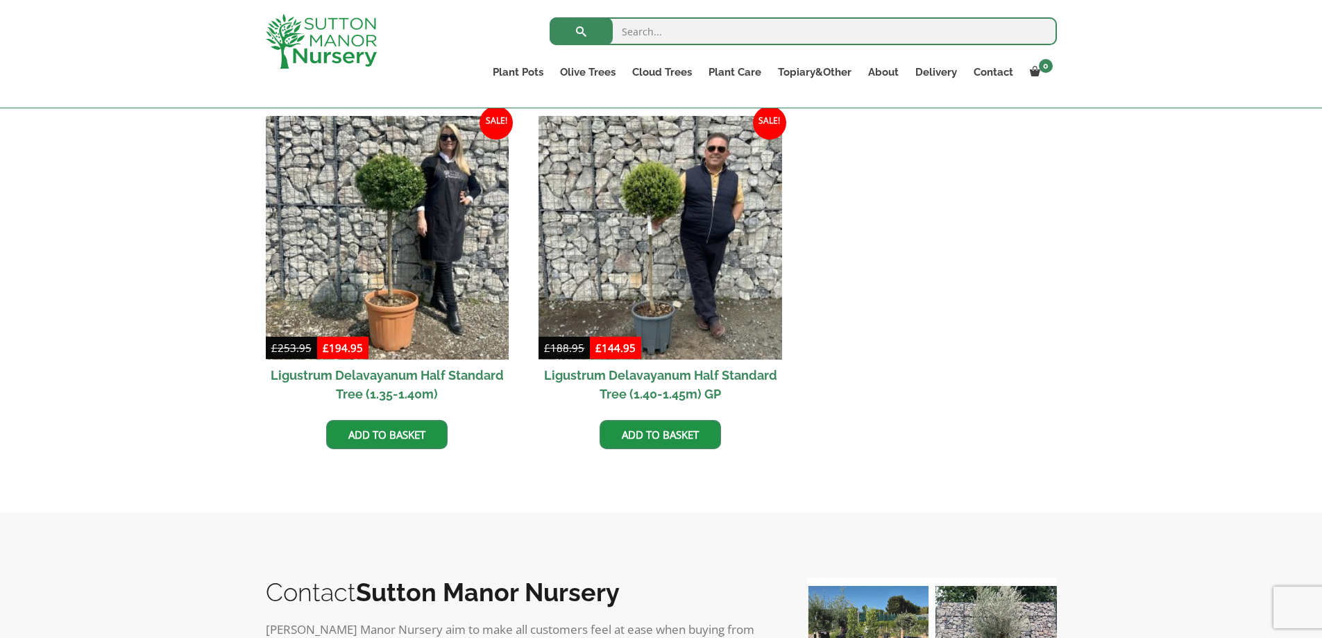
click at [416, 255] on img at bounding box center [388, 238] width 244 height 244
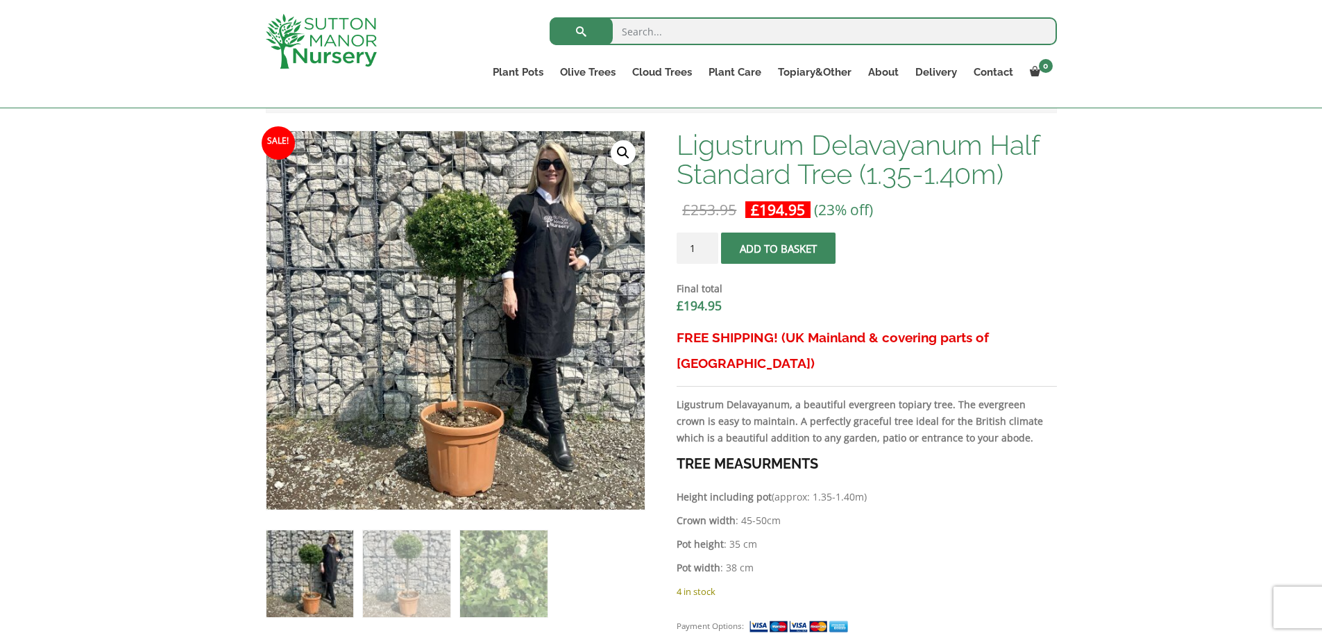
scroll to position [347, 0]
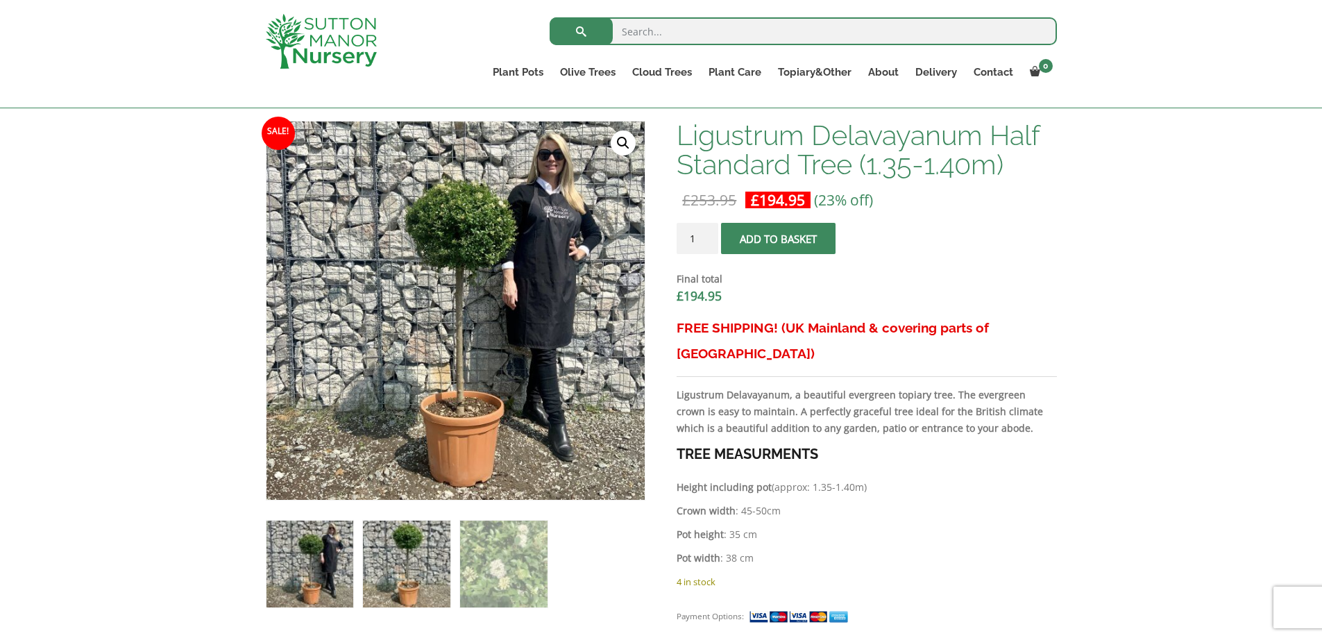
click at [404, 560] on img at bounding box center [406, 563] width 87 height 87
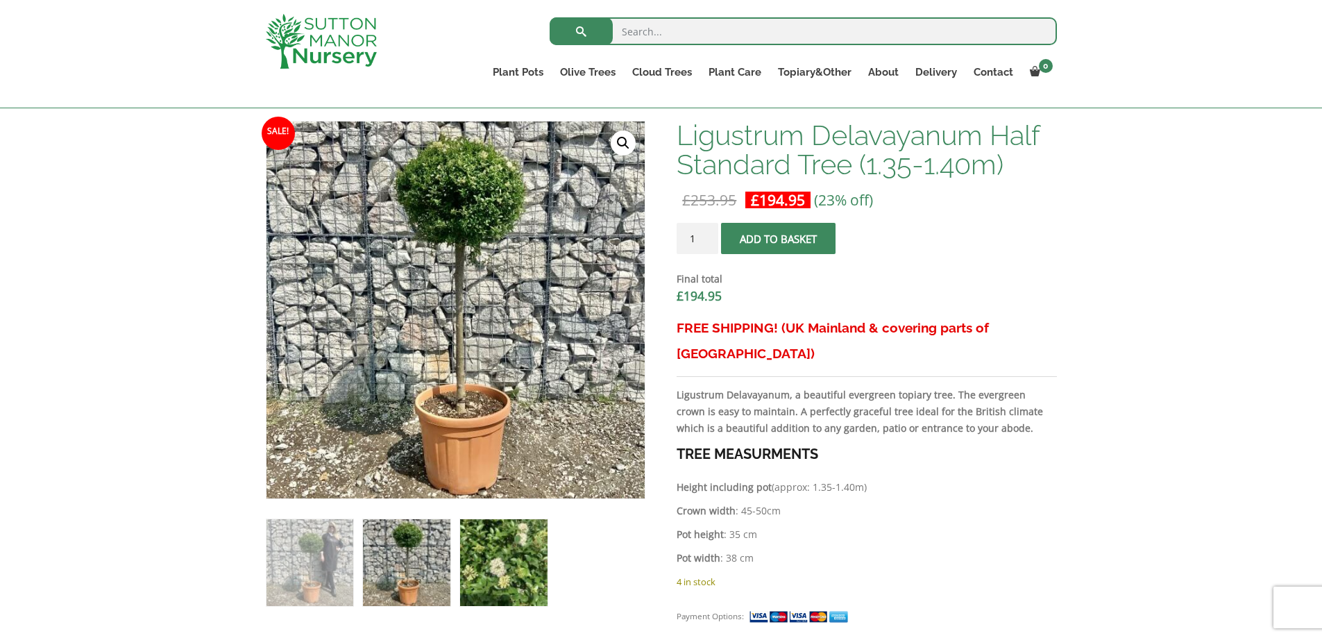
click at [485, 565] on img at bounding box center [503, 562] width 87 height 87
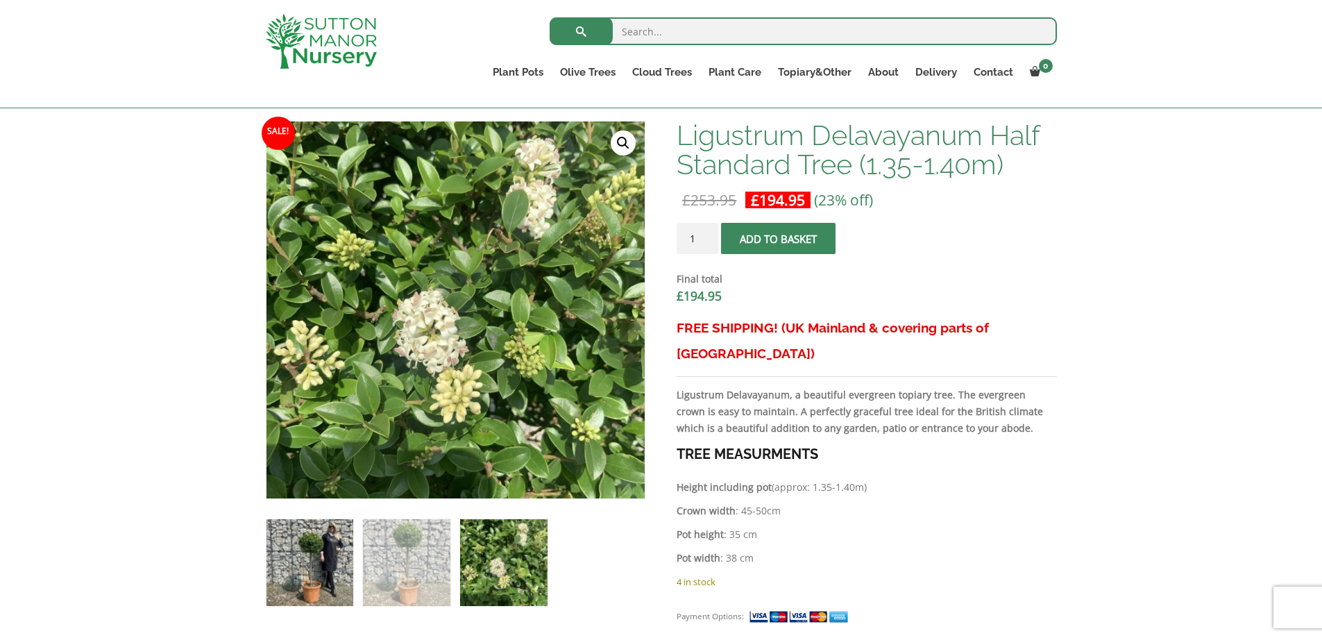
click at [352, 558] on img at bounding box center [309, 562] width 87 height 87
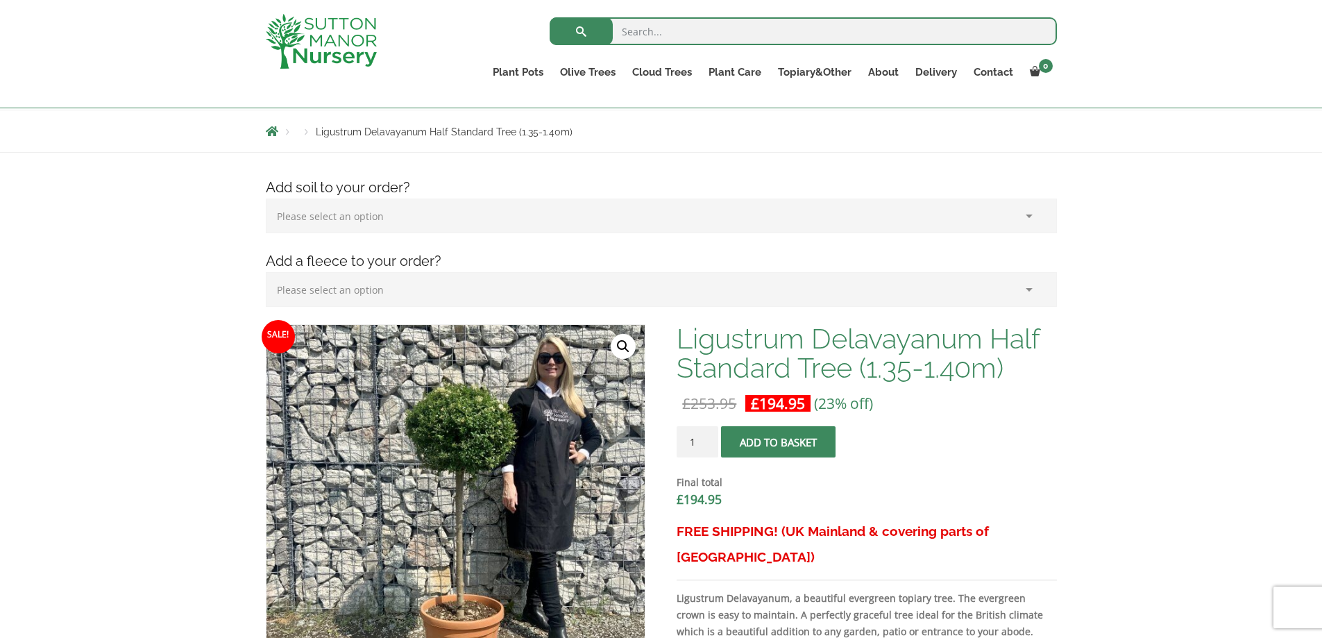
scroll to position [139, 0]
